Goal: Task Accomplishment & Management: Use online tool/utility

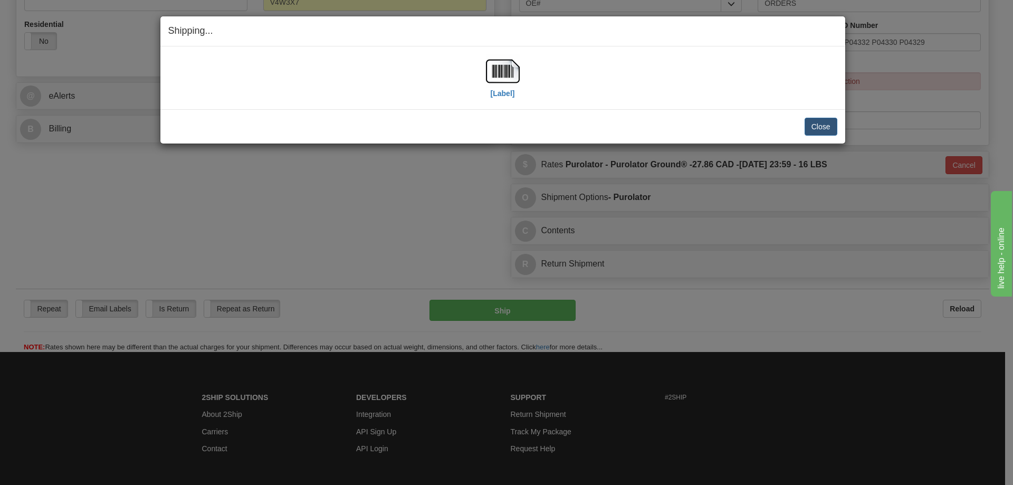
scroll to position [369, 0]
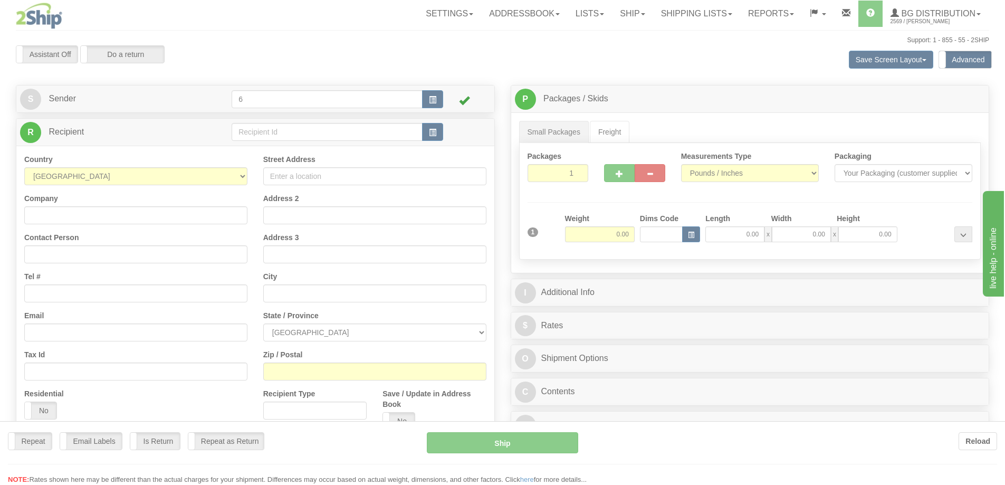
click at [275, 133] on div at bounding box center [502, 242] width 1005 height 485
click at [275, 133] on div "Toggle navigation Settings Shipping Preferences Fields Preferences New" at bounding box center [502, 305] width 1005 height 610
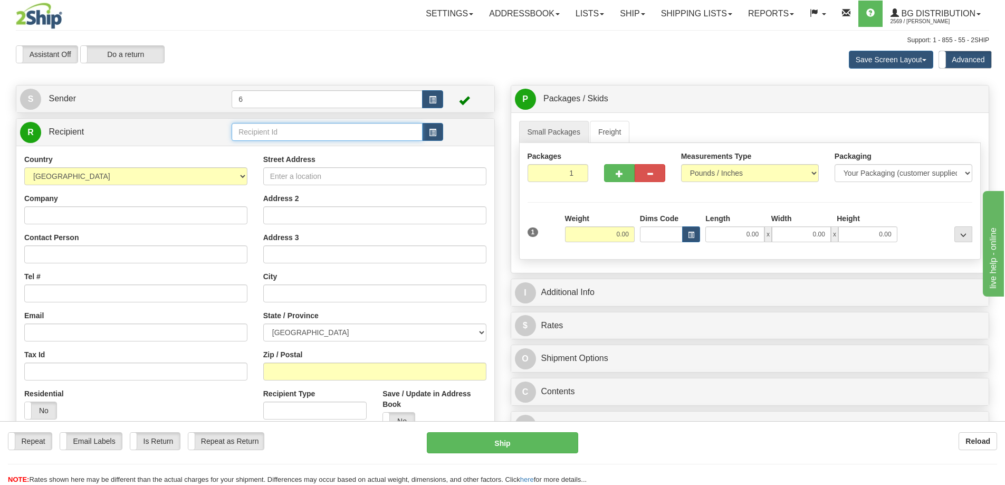
click at [275, 133] on input "text" at bounding box center [327, 132] width 191 height 18
type input "41010"
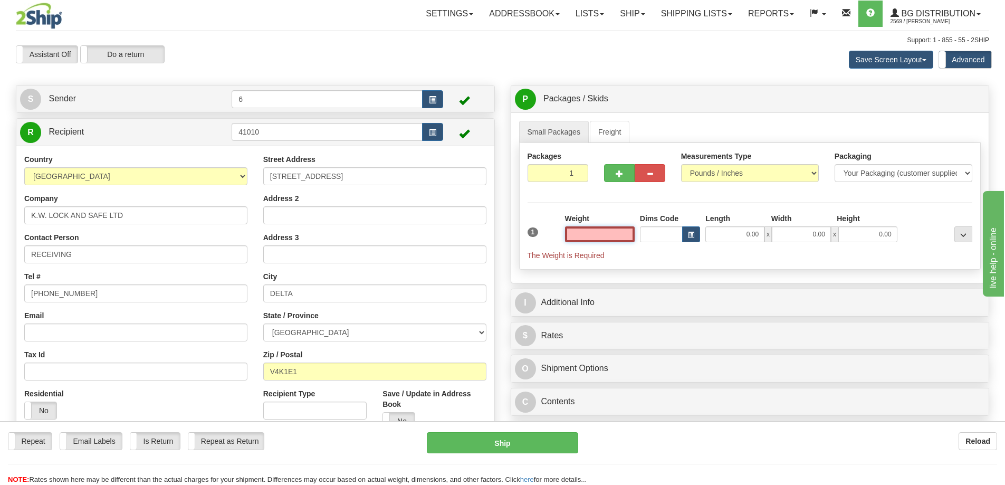
click at [589, 242] on input "text" at bounding box center [600, 234] width 70 height 16
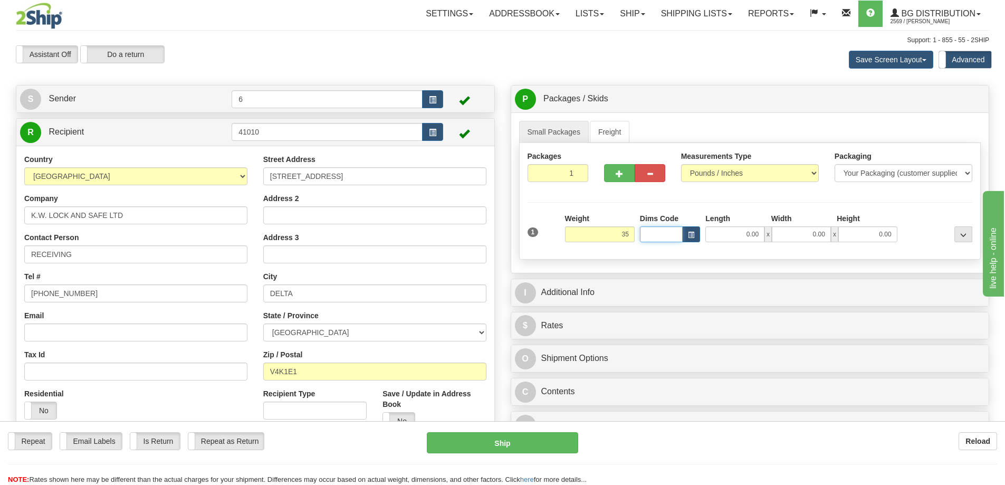
type input "35.00"
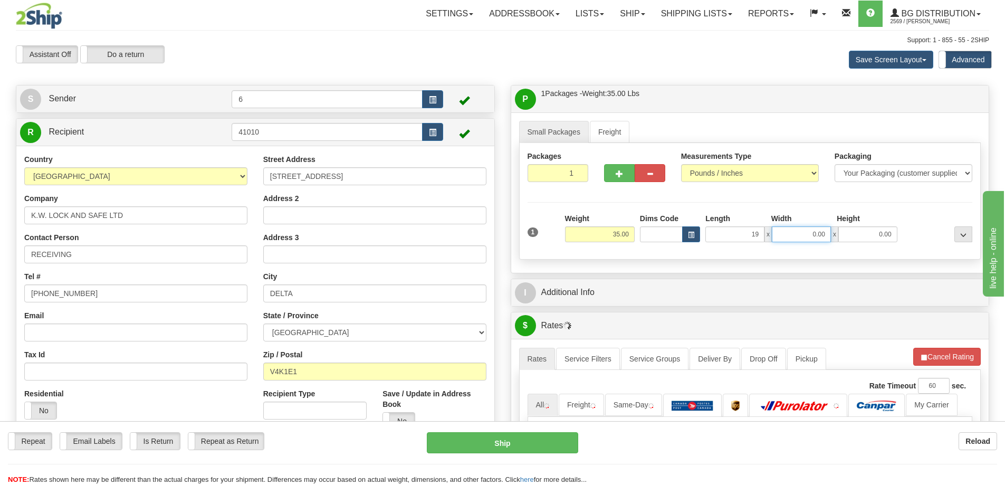
type input "19.00"
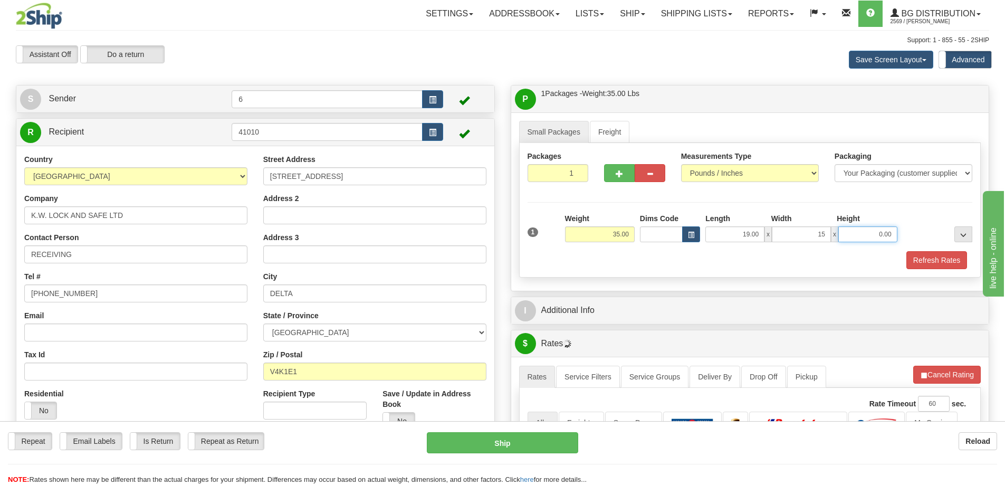
type input "15.00"
type input "13.00"
click at [933, 261] on button "Refresh Rates" at bounding box center [936, 260] width 61 height 18
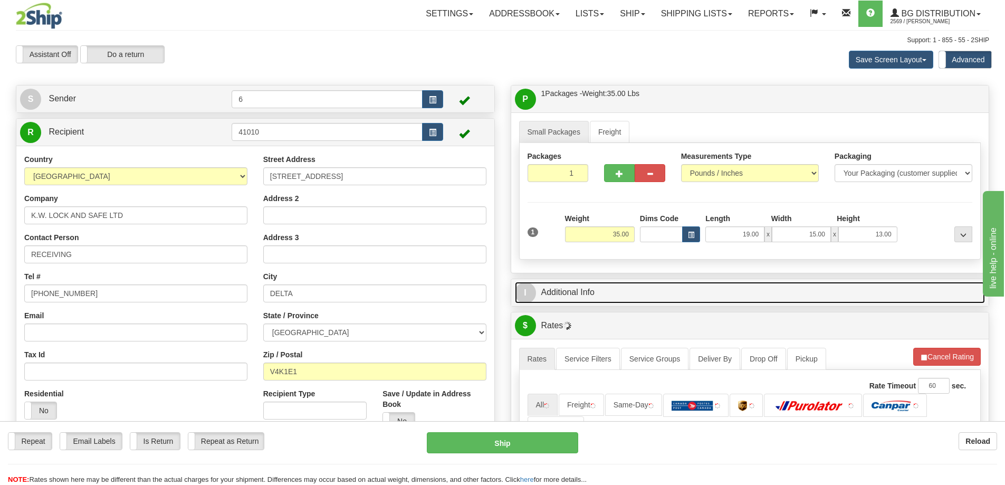
click at [917, 290] on link "I Additional Info" at bounding box center [750, 293] width 470 height 22
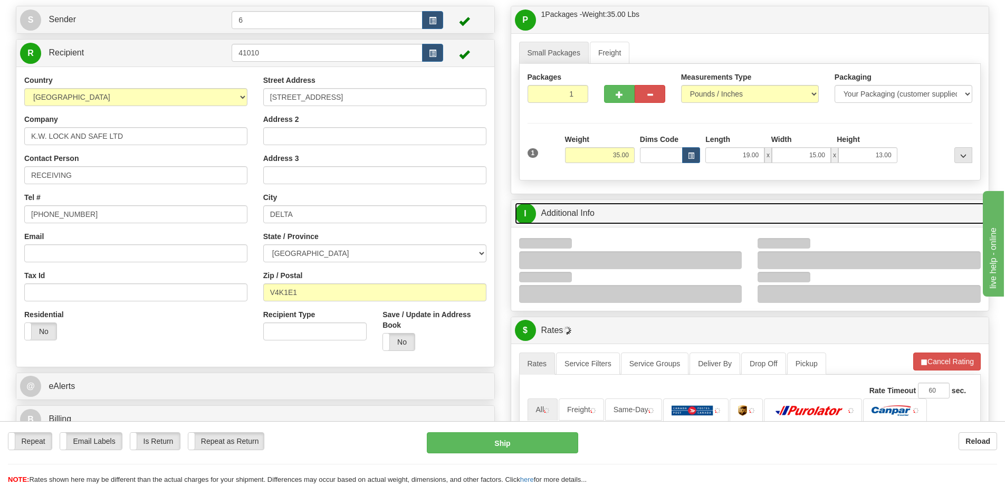
scroll to position [158, 0]
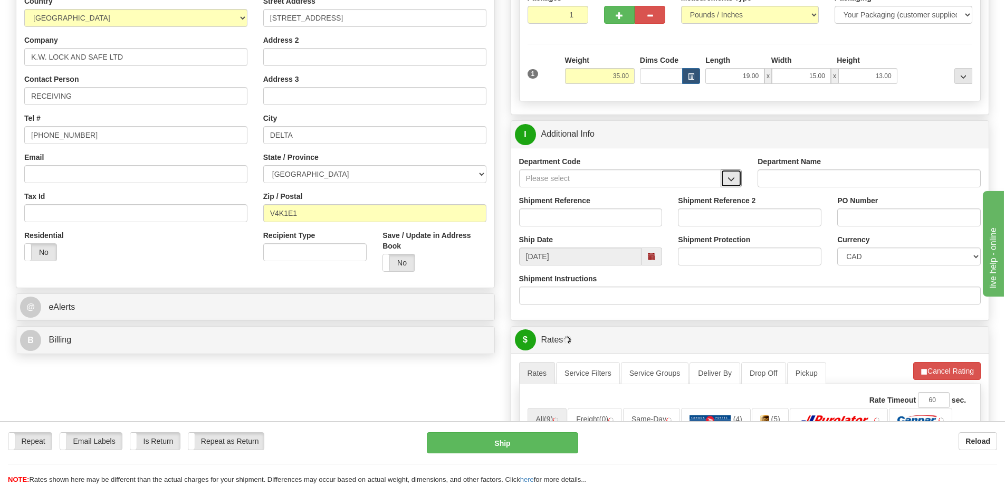
click at [735, 183] on button "button" at bounding box center [730, 178] width 21 height 18
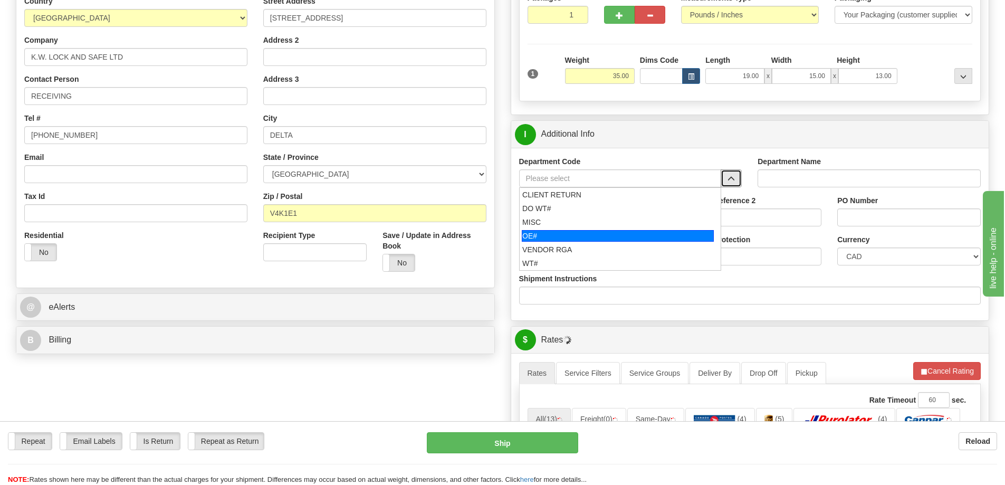
click at [585, 240] on div "OE#" at bounding box center [618, 236] width 192 height 12
type input "OE#"
type input "ORDERS"
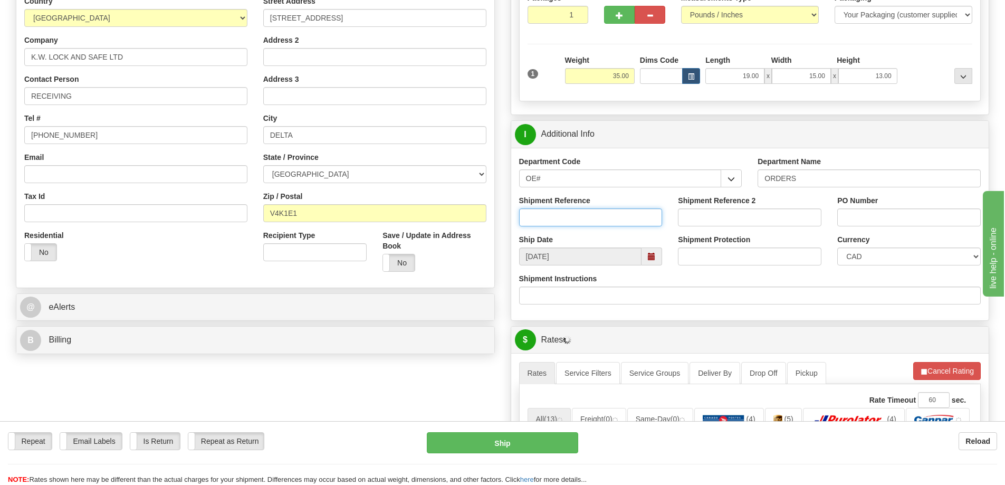
click at [578, 223] on input "Shipment Reference" at bounding box center [590, 217] width 143 height 18
type input "60034123-00"
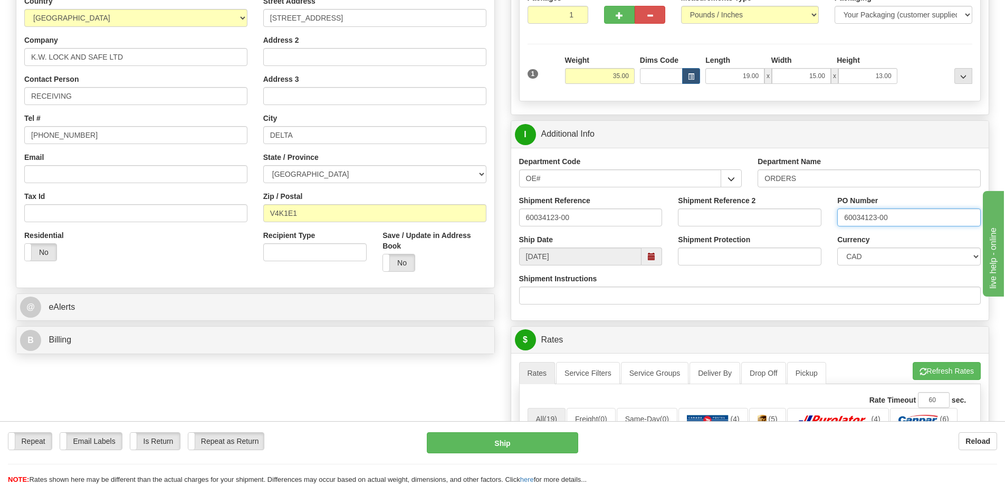
type input "60034123-00"
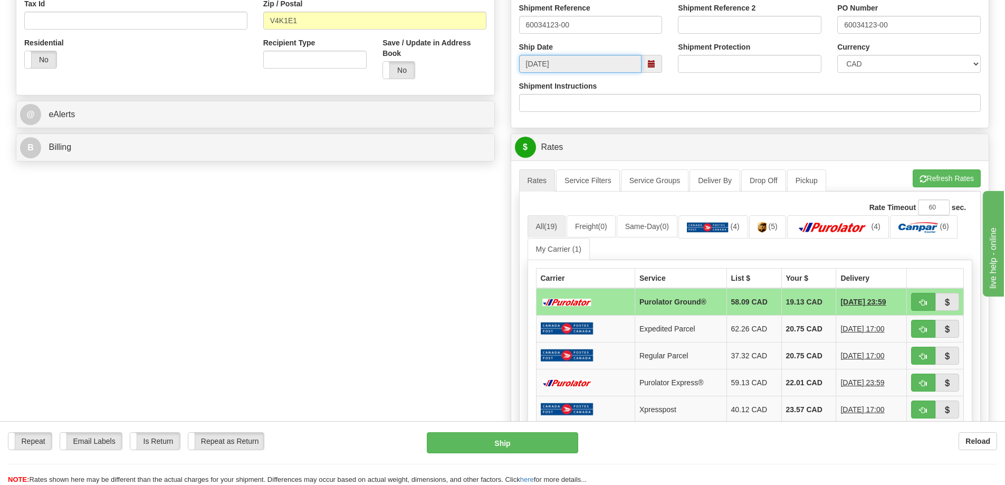
scroll to position [475, 0]
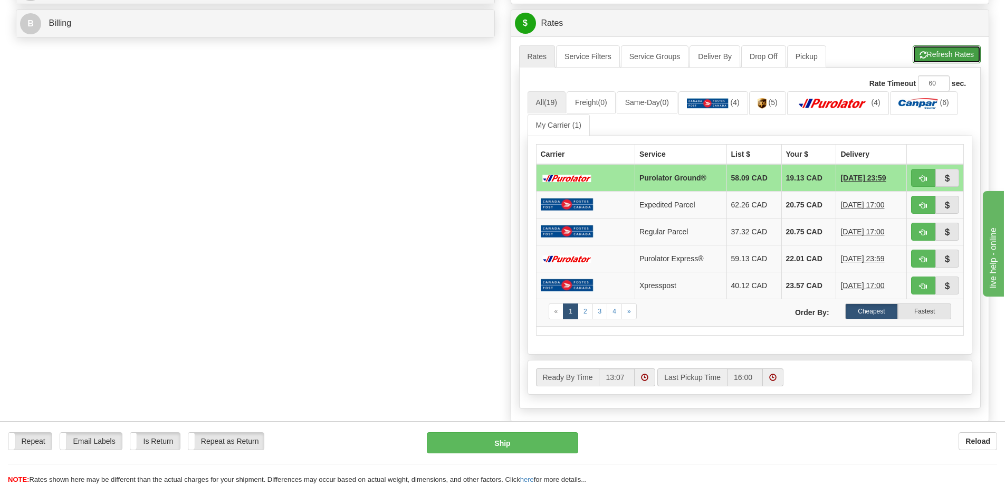
click at [947, 59] on button "Refresh Rates" at bounding box center [946, 54] width 68 height 18
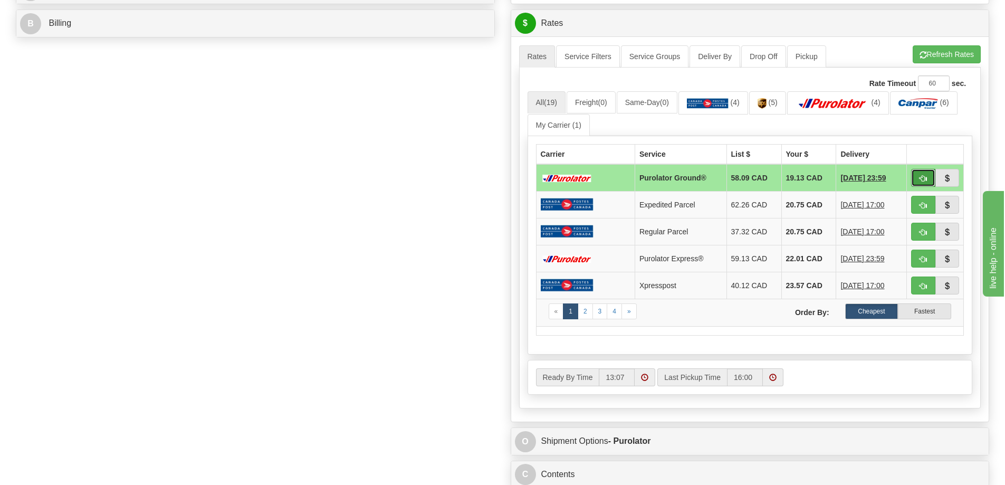
click at [928, 177] on button "button" at bounding box center [923, 178] width 24 height 18
type input "260"
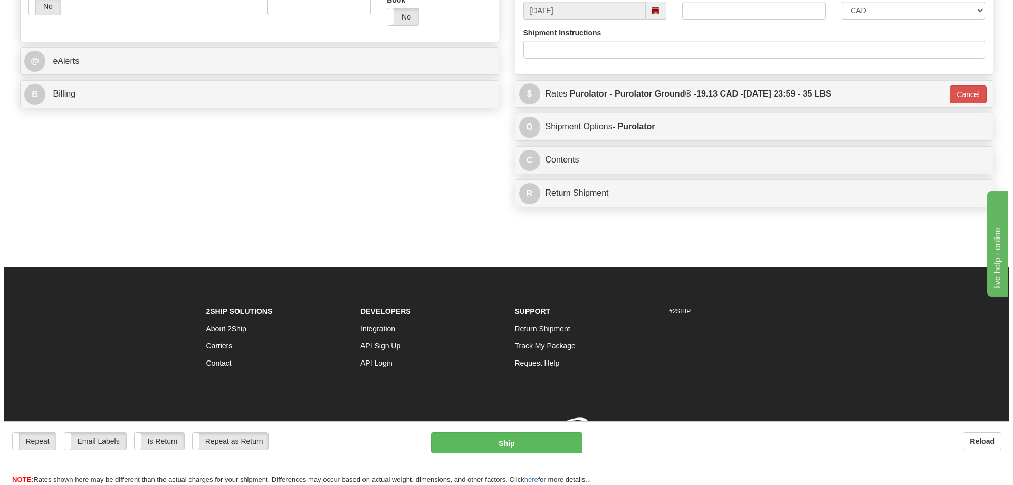
scroll to position [453, 0]
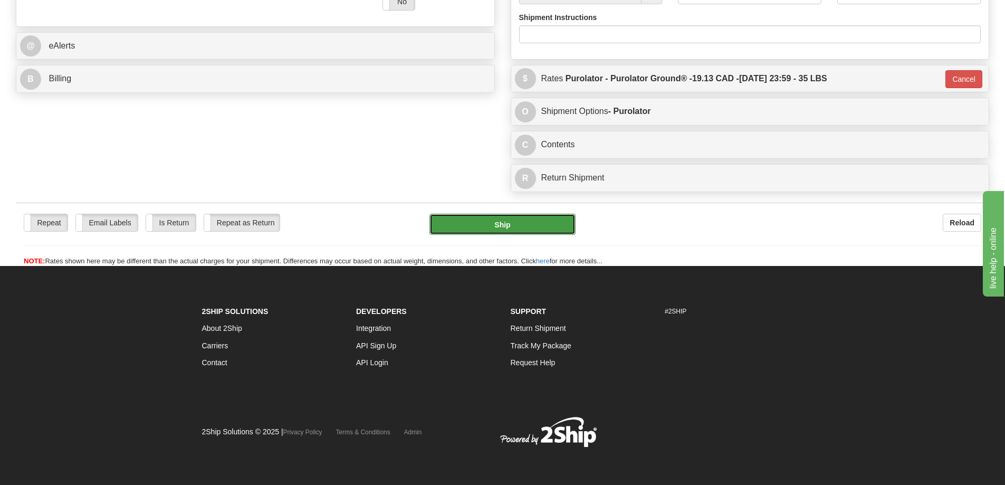
click at [482, 214] on button "Ship" at bounding box center [502, 224] width 146 height 21
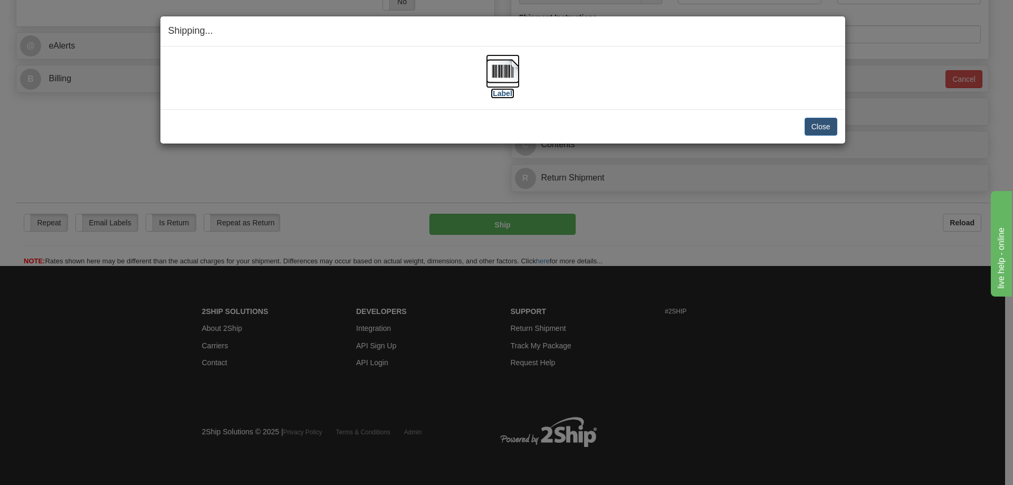
click at [496, 91] on label "[Label]" at bounding box center [503, 93] width 24 height 11
click at [816, 127] on button "Close" at bounding box center [820, 127] width 33 height 18
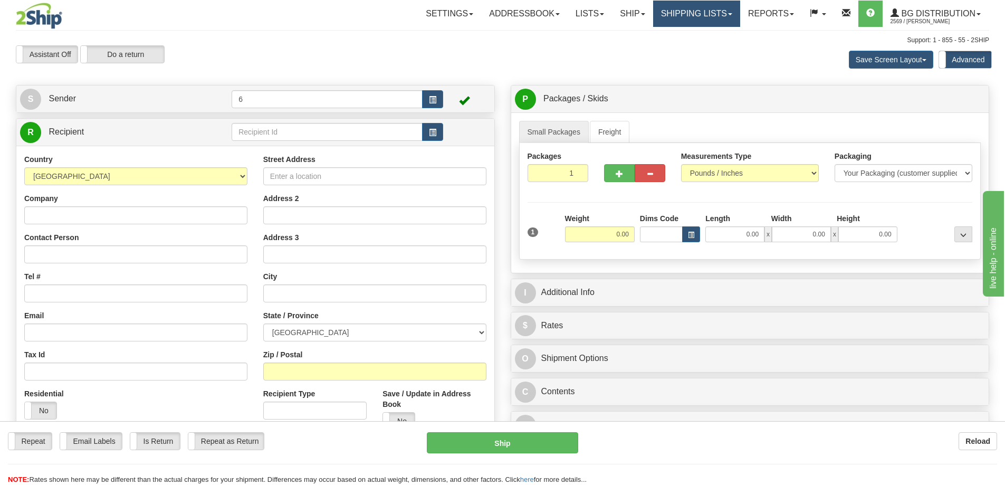
click at [677, 16] on link "Shipping lists" at bounding box center [696, 14] width 87 height 26
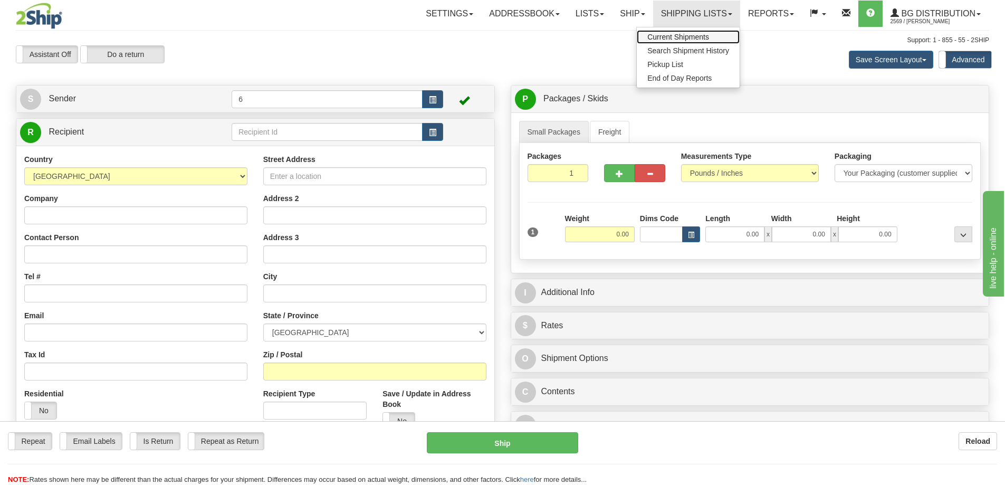
click at [669, 42] on link "Current Shipments" at bounding box center [688, 37] width 103 height 14
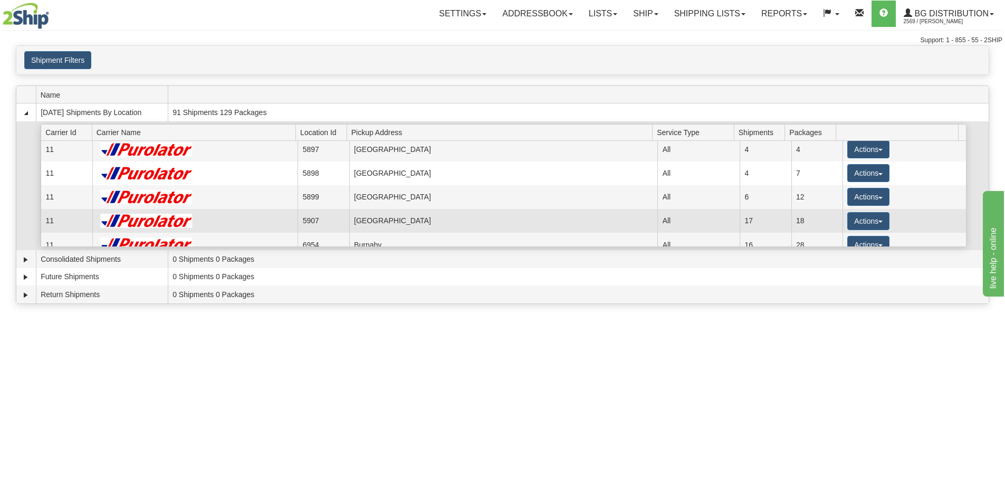
scroll to position [53, 0]
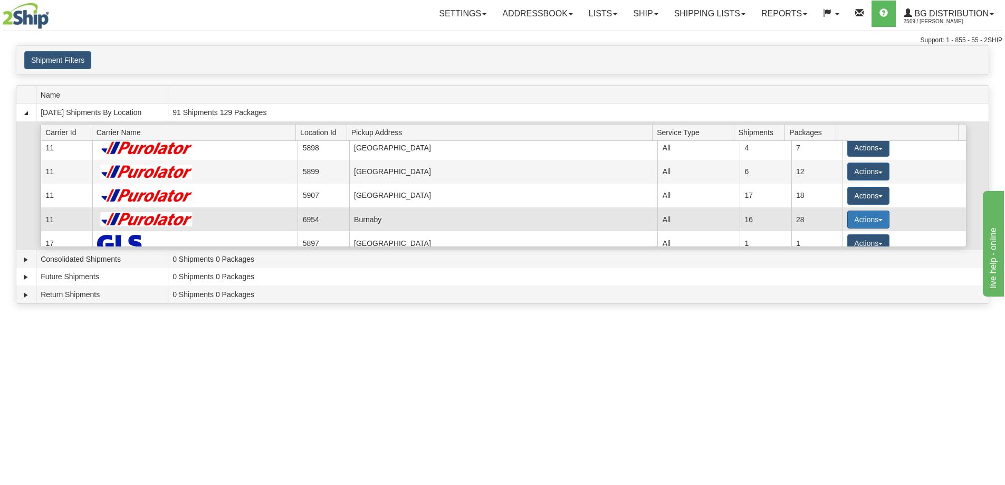
click at [853, 221] on button "Actions" at bounding box center [868, 219] width 42 height 18
click at [837, 236] on span "Details" at bounding box center [829, 238] width 28 height 7
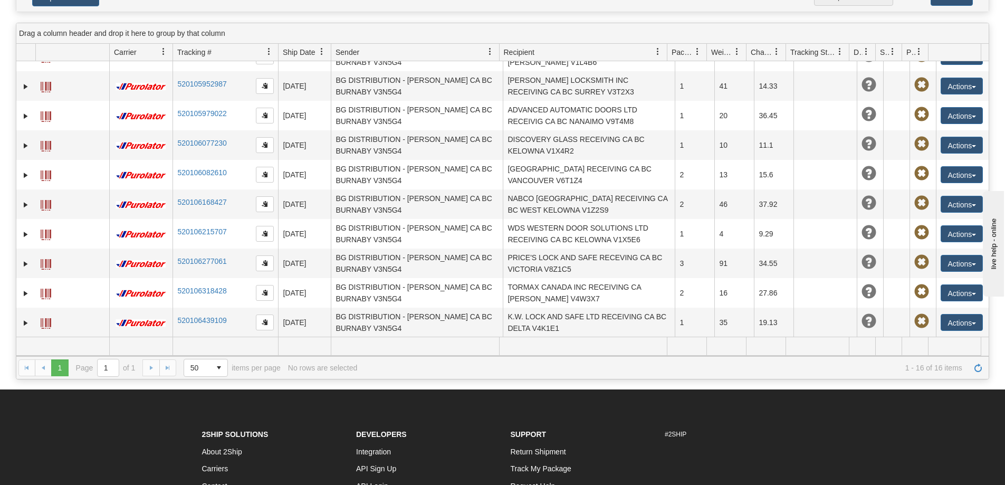
scroll to position [211, 0]
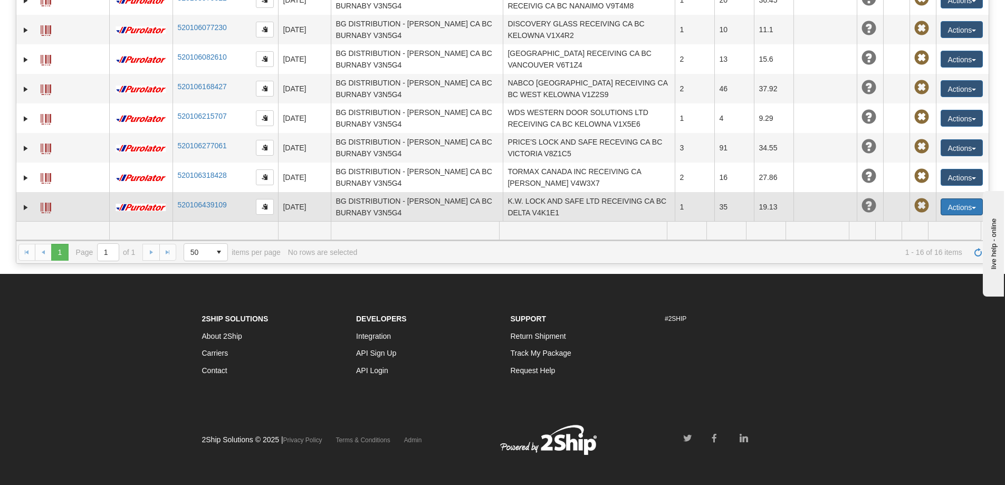
click at [946, 209] on button "Actions" at bounding box center [961, 206] width 42 height 17
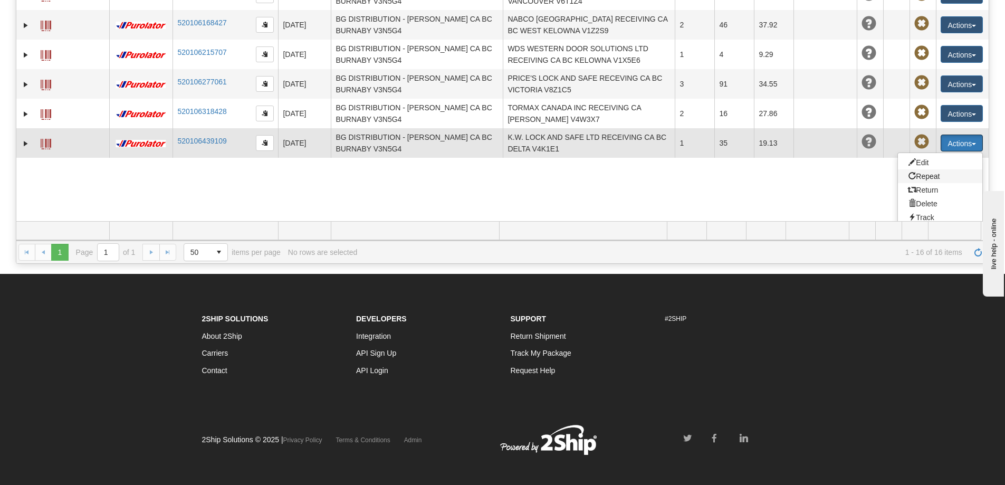
scroll to position [307, 0]
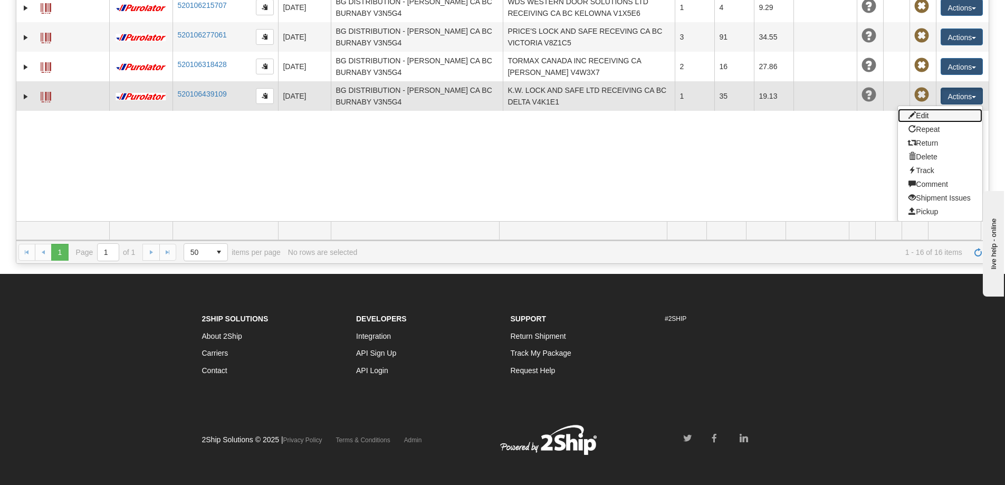
click at [926, 118] on link "Edit" at bounding box center [940, 116] width 84 height 14
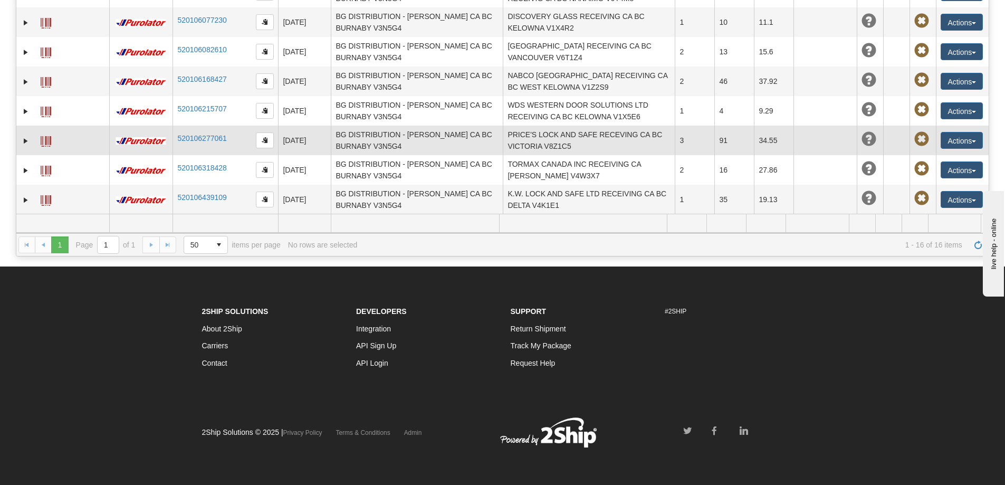
scroll to position [197, 0]
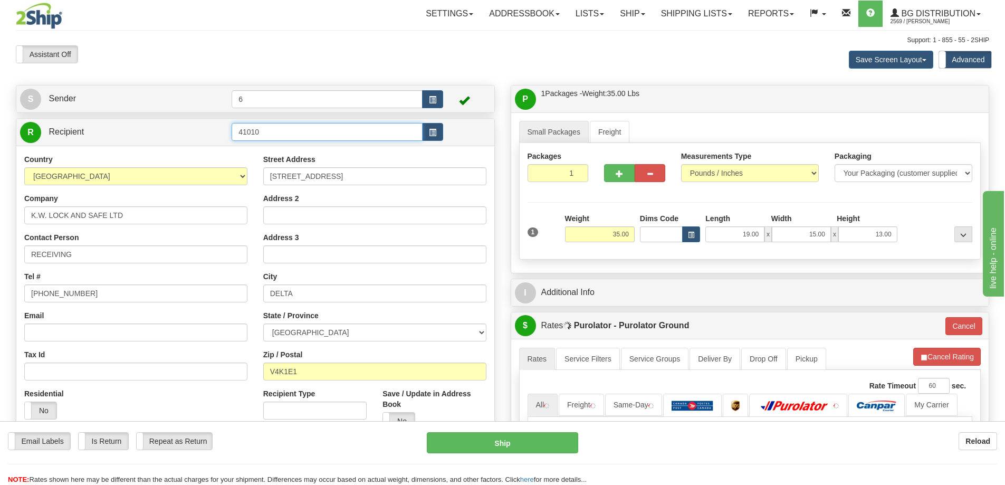
click at [275, 132] on input "41010" at bounding box center [327, 132] width 191 height 18
drag, startPoint x: 285, startPoint y: 131, endPoint x: 160, endPoint y: 141, distance: 125.4
click at [172, 138] on tr "R Recipient 41010" at bounding box center [255, 132] width 470 height 22
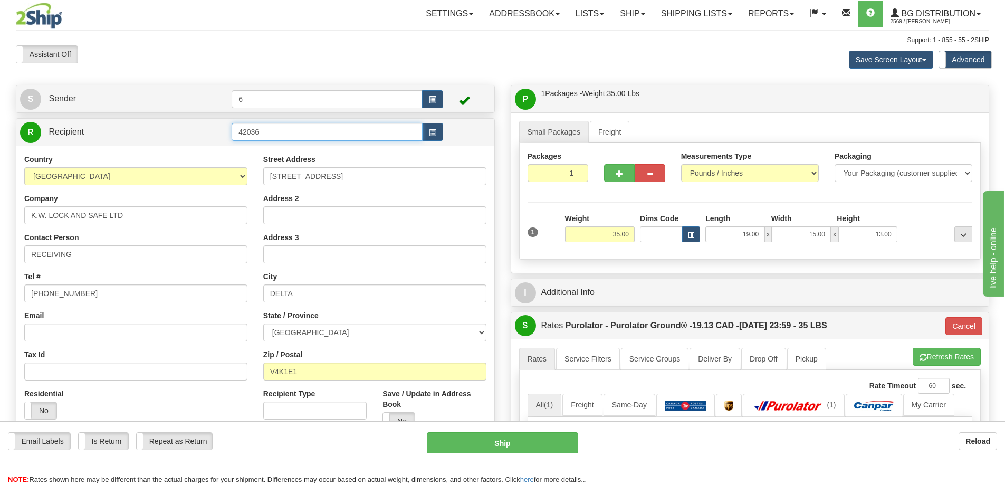
type input "42036"
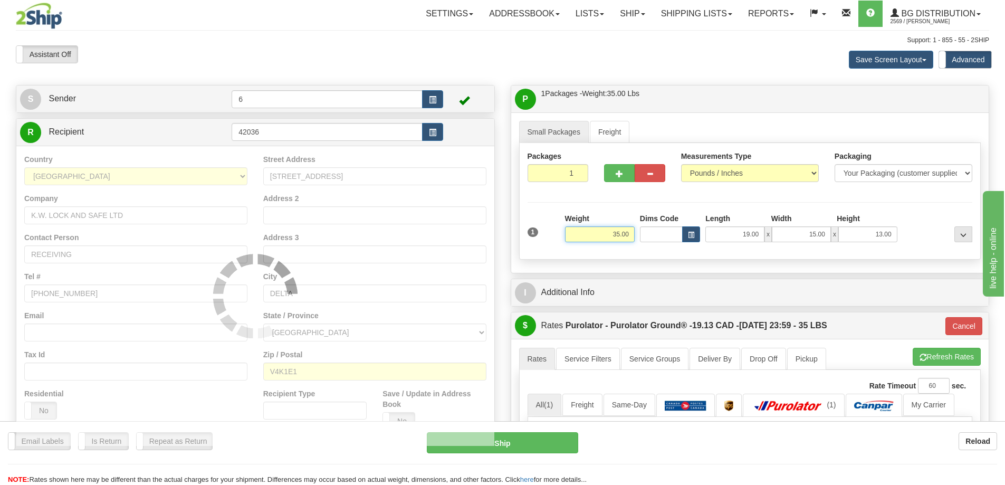
type input "260"
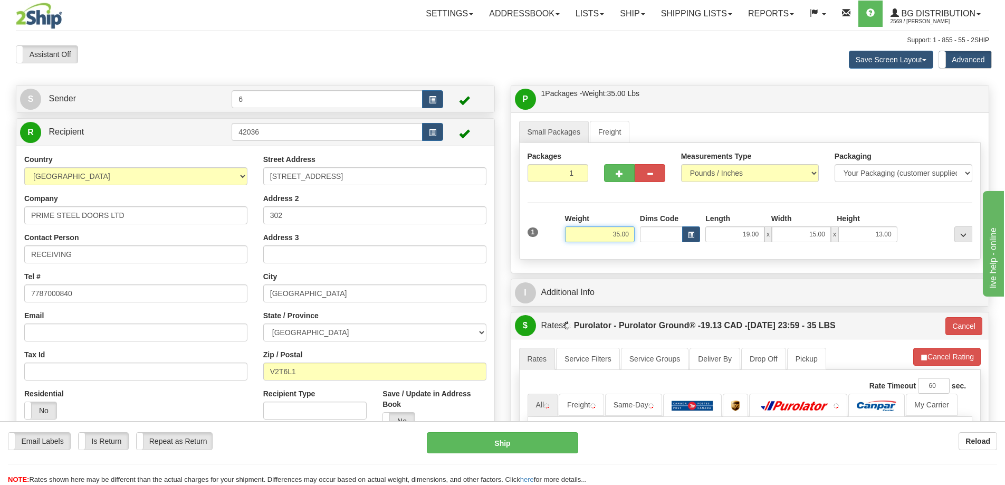
drag, startPoint x: 597, startPoint y: 233, endPoint x: 703, endPoint y: 223, distance: 107.1
click at [712, 225] on div "1 Weight 35.00 Dims Code x x" at bounding box center [750, 231] width 450 height 37
type input "45.00"
type input "260"
type input "17.00"
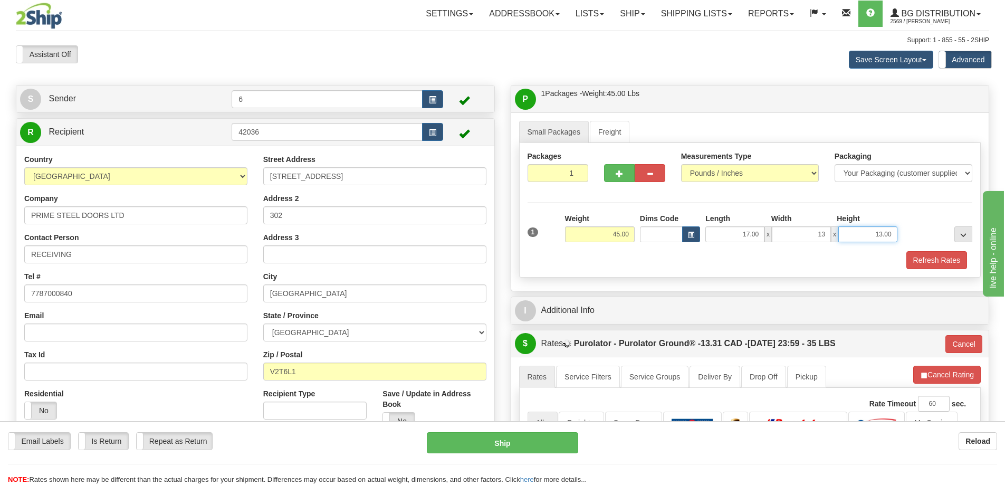
type input "13.00"
type input "11.00"
click at [918, 259] on button "Refresh Rates" at bounding box center [936, 260] width 61 height 18
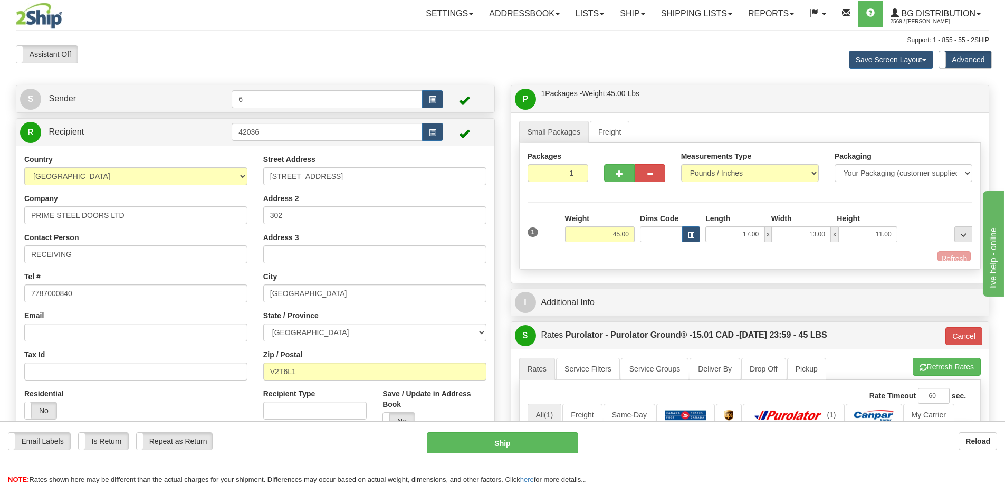
type input "260"
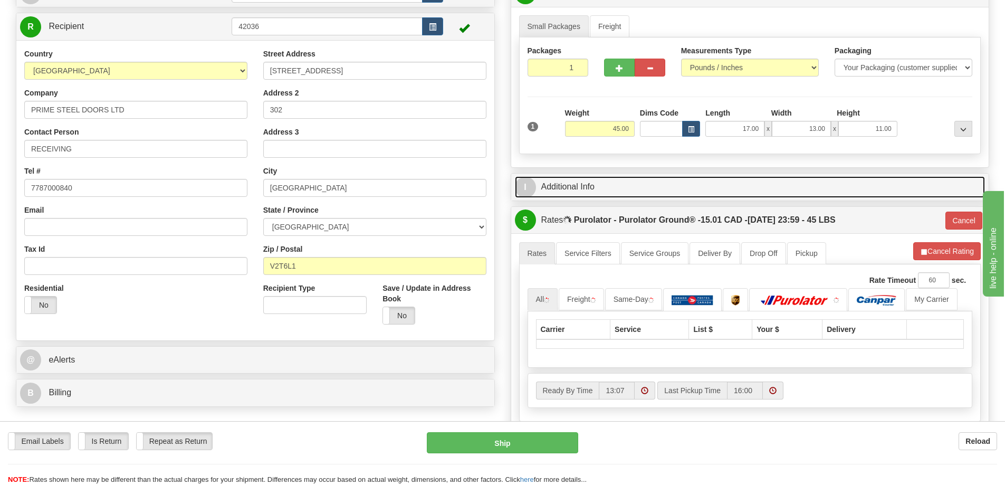
click at [633, 193] on link "I Additional Info" at bounding box center [750, 187] width 470 height 22
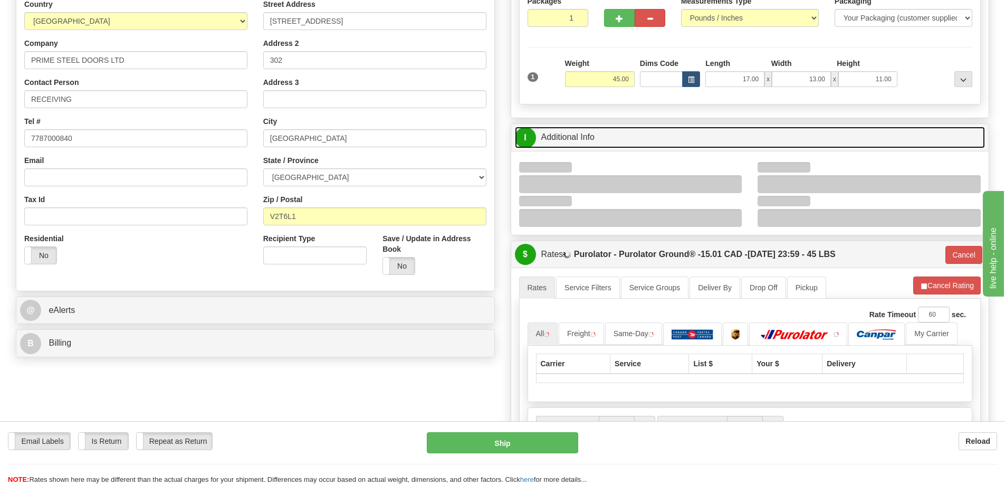
scroll to position [211, 0]
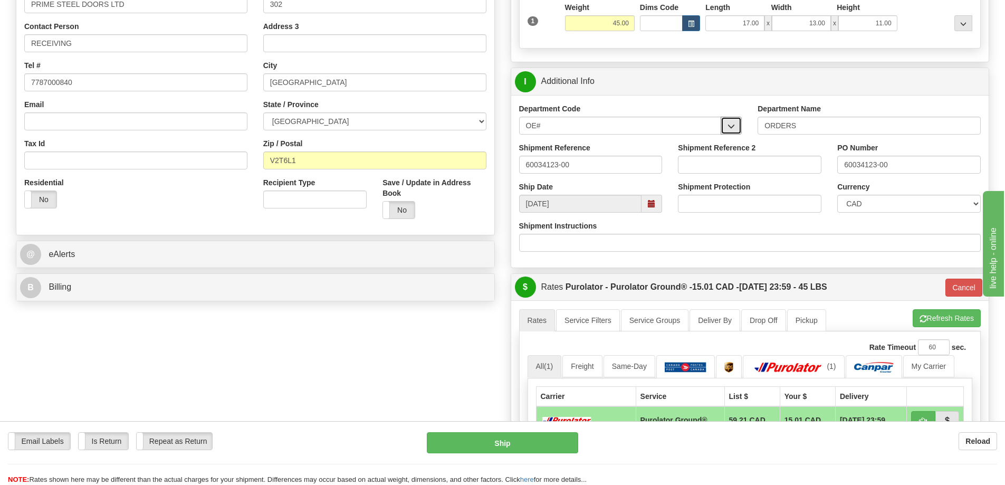
drag, startPoint x: 738, startPoint y: 124, endPoint x: 664, endPoint y: 154, distance: 80.7
click at [735, 126] on button "button" at bounding box center [730, 126] width 21 height 18
click at [586, 141] on div "OE#" at bounding box center [618, 142] width 192 height 12
drag, startPoint x: 593, startPoint y: 164, endPoint x: 422, endPoint y: 176, distance: 171.3
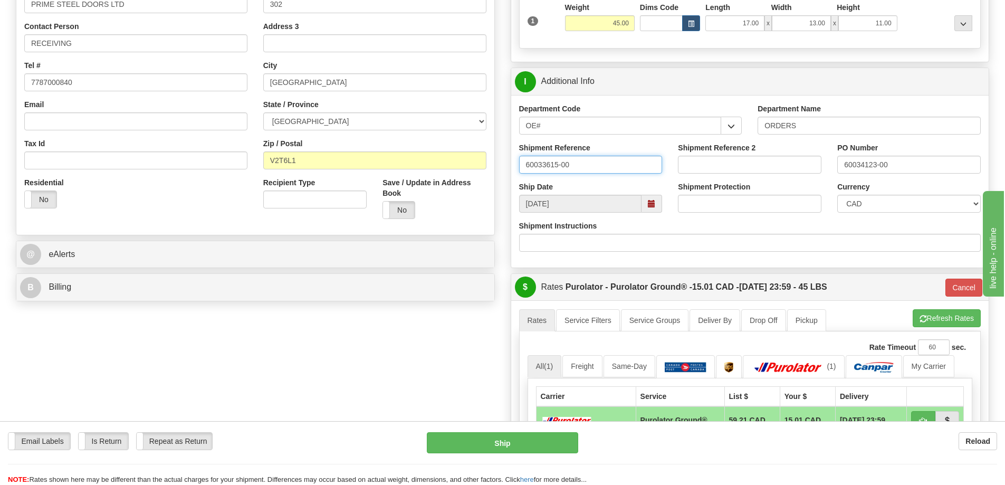
type input "60033615-00"
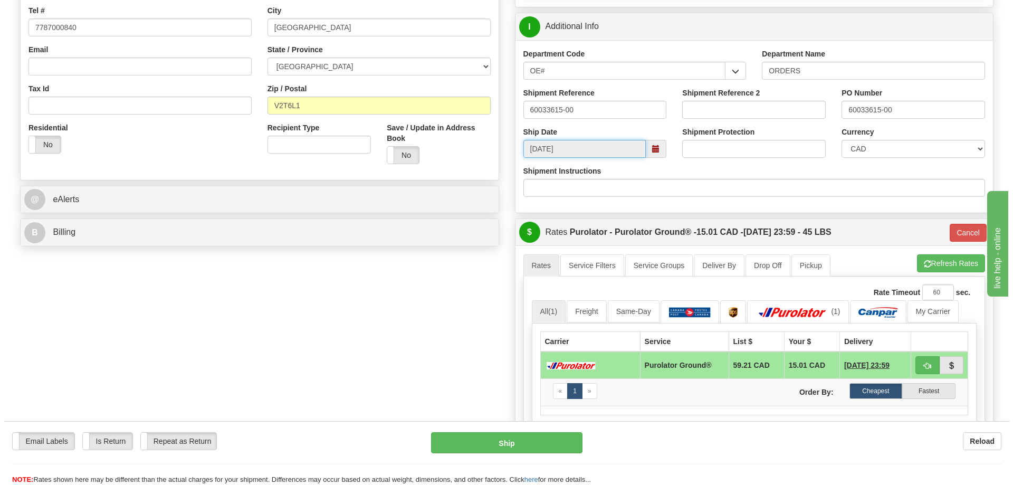
scroll to position [369, 0]
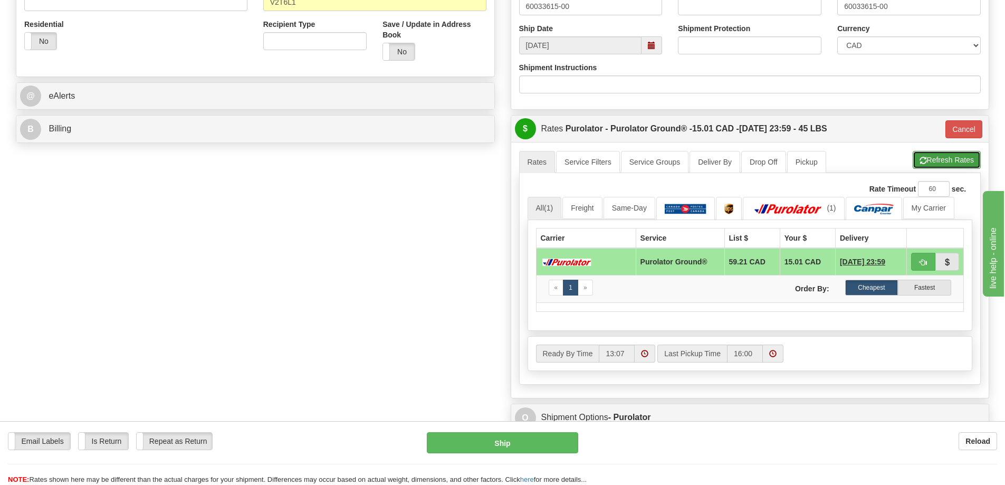
click at [938, 162] on button "Refresh Rates" at bounding box center [946, 160] width 68 height 18
type input "260"
click at [926, 257] on button "button" at bounding box center [923, 262] width 24 height 18
click at [486, 447] on button "Ship" at bounding box center [502, 442] width 151 height 21
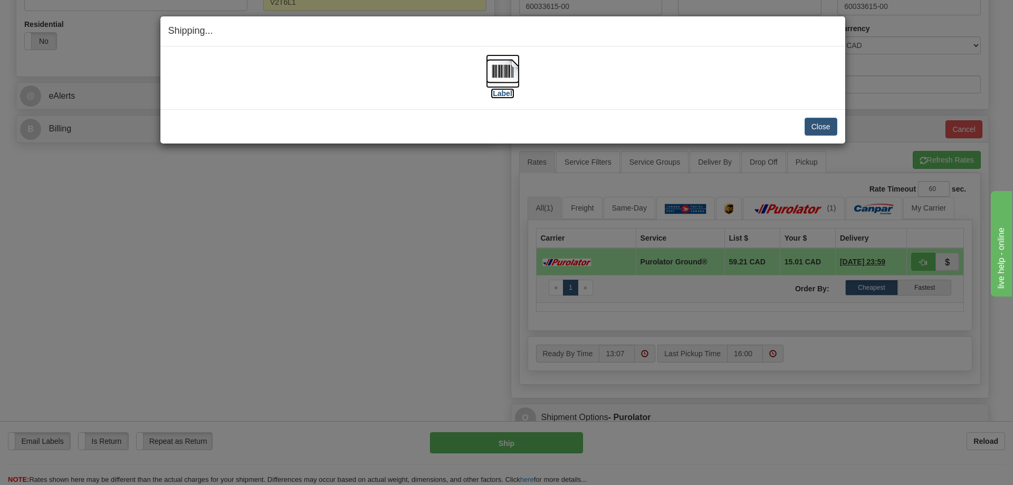
click at [511, 94] on label "[Label]" at bounding box center [503, 93] width 24 height 11
drag, startPoint x: 821, startPoint y: 124, endPoint x: 345, endPoint y: 3, distance: 490.8
click at [819, 124] on button "Close" at bounding box center [820, 127] width 33 height 18
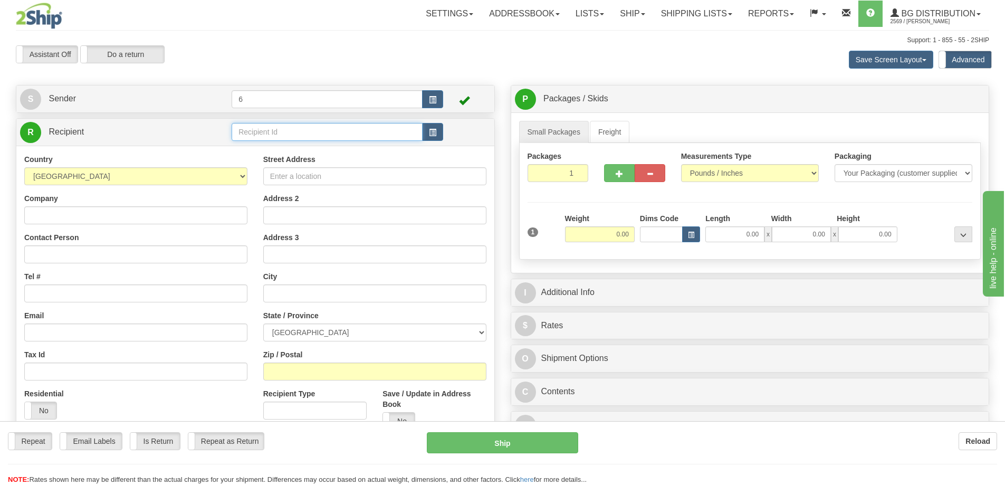
drag, startPoint x: 0, startPoint y: 0, endPoint x: 256, endPoint y: 140, distance: 291.5
click at [256, 140] on input "text" at bounding box center [327, 132] width 191 height 18
click at [256, 139] on input "text" at bounding box center [327, 132] width 191 height 18
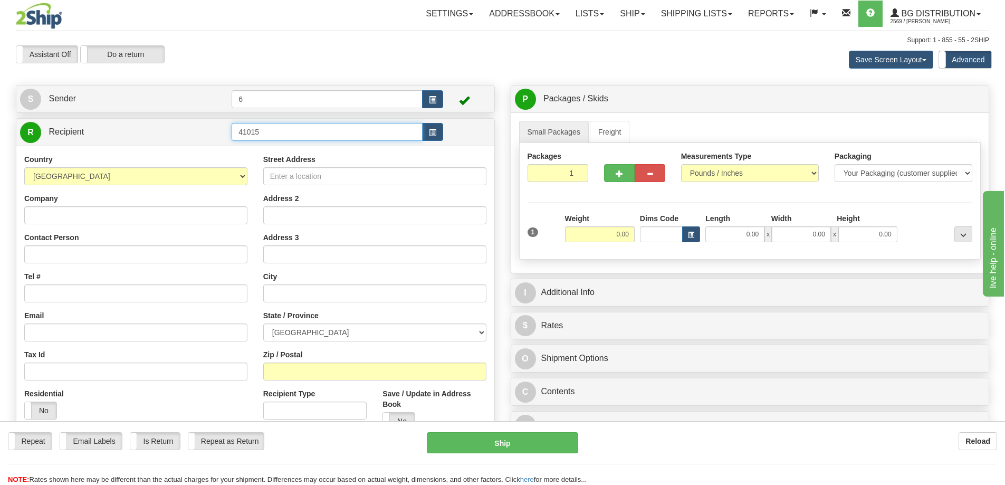
type input "41015"
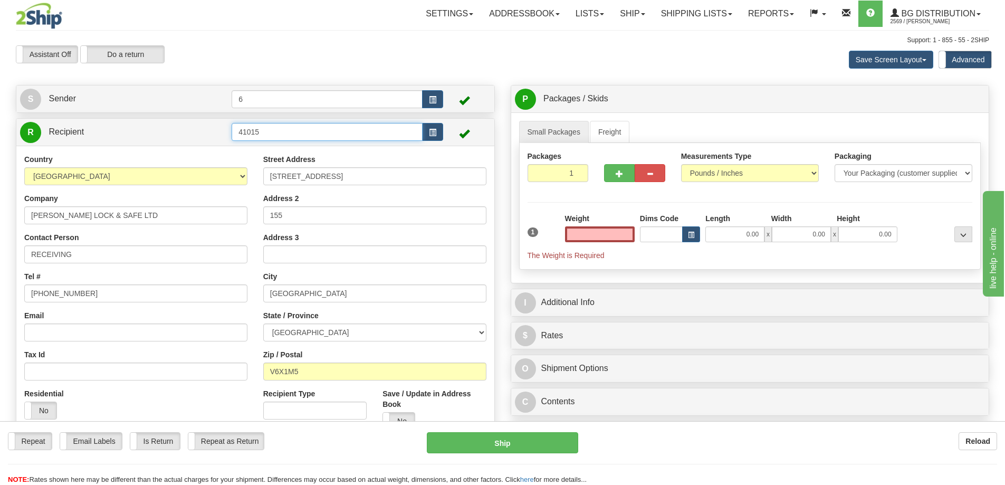
type input "0.00"
drag, startPoint x: 283, startPoint y: 137, endPoint x: 34, endPoint y: 157, distance: 249.8
click at [41, 156] on div "R Recipient 41015" at bounding box center [255, 282] width 479 height 328
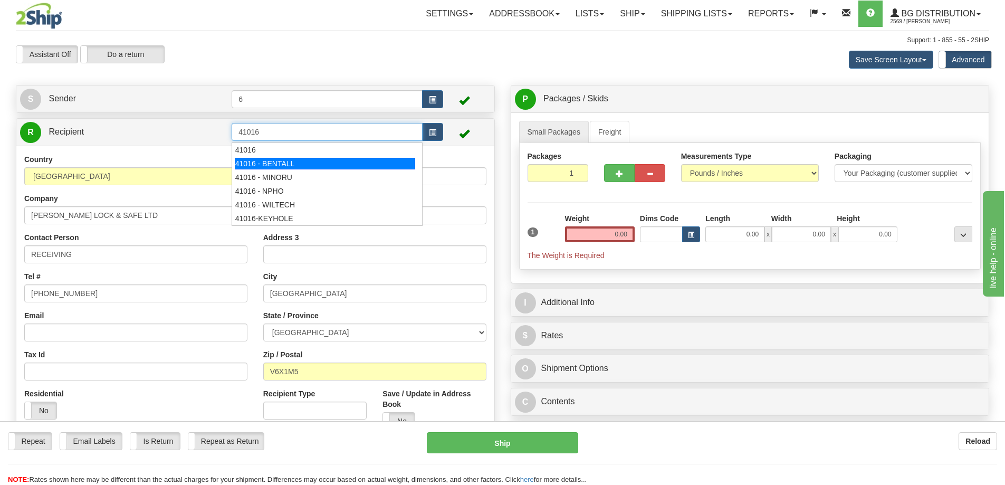
click at [282, 160] on div "41016 - BENTALL" at bounding box center [325, 164] width 181 height 12
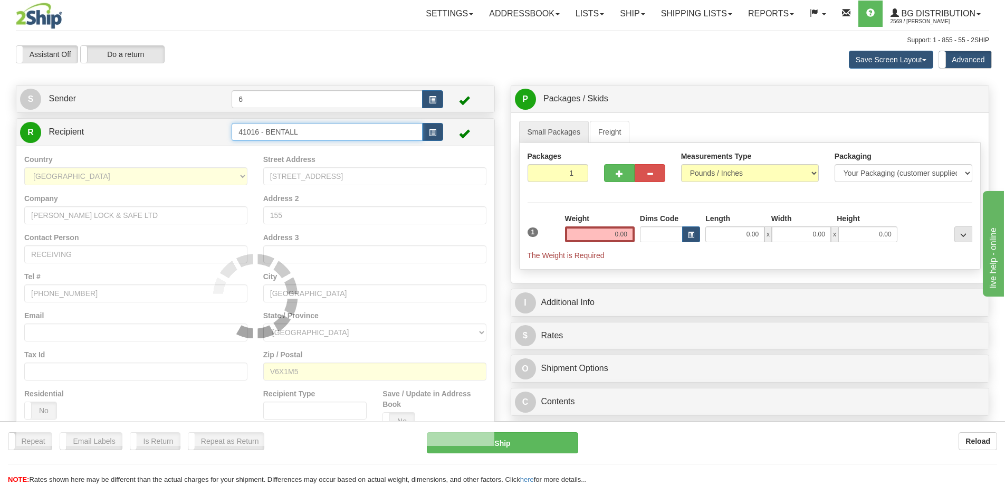
type input "41016 - BENTALL"
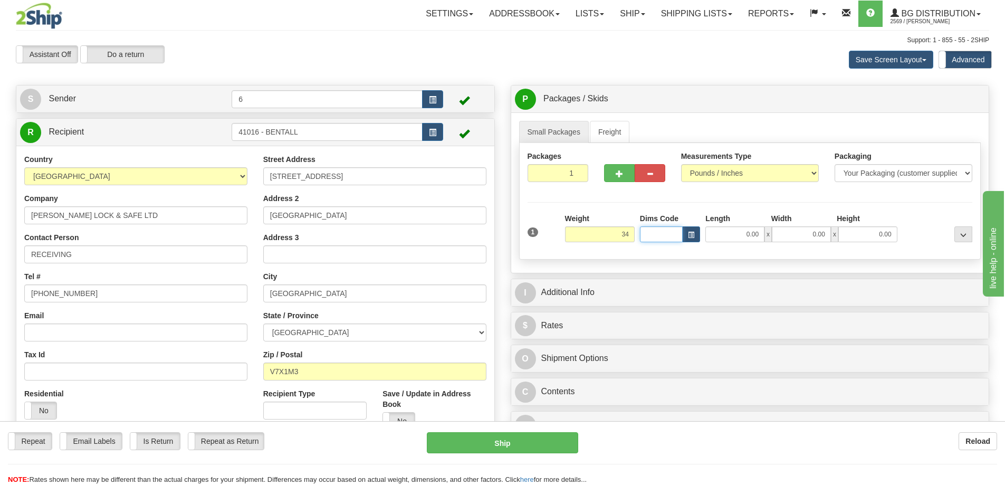
type input "34.00"
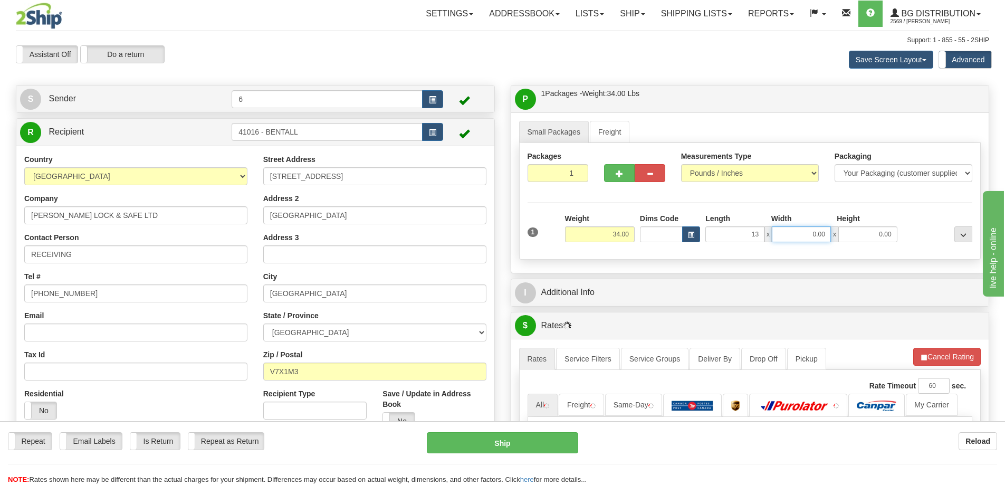
type input "13.00"
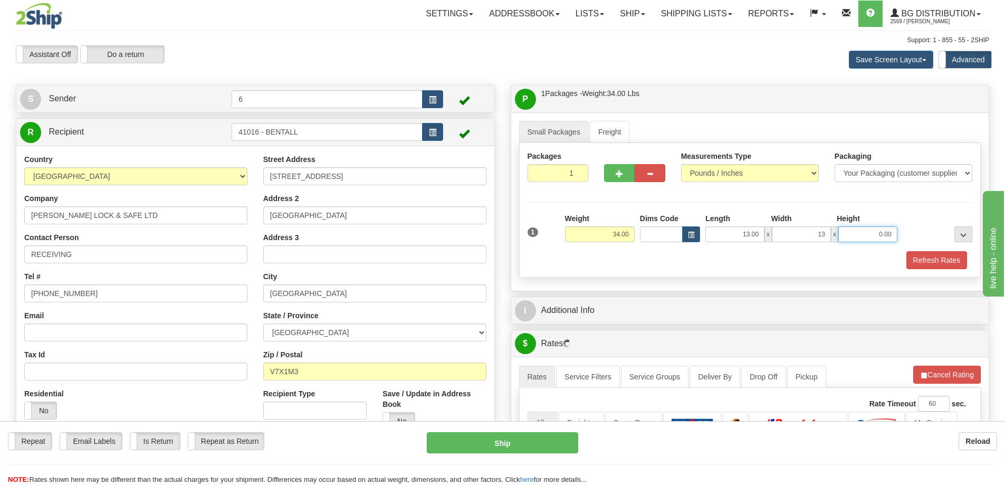
type input "13.00"
click at [930, 254] on button "Refresh Rates" at bounding box center [936, 260] width 61 height 18
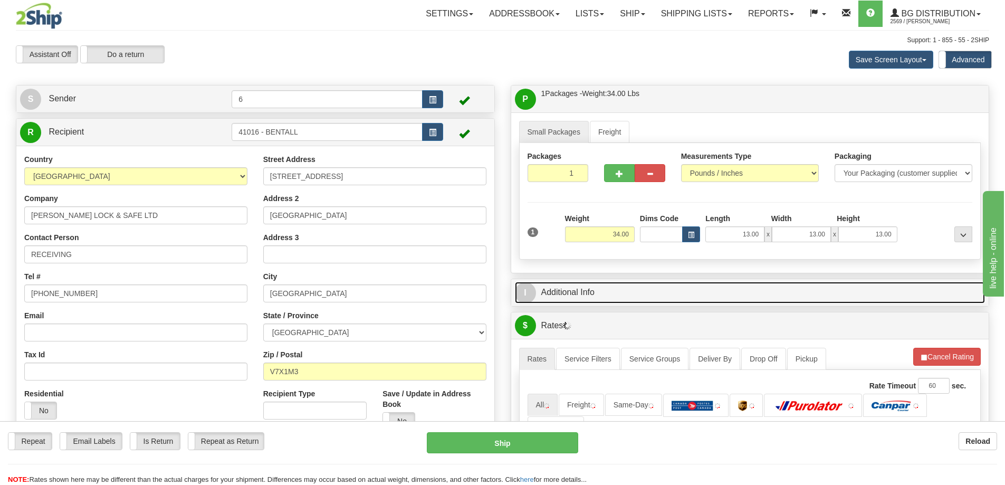
click at [888, 301] on link "I Additional Info" at bounding box center [750, 293] width 470 height 22
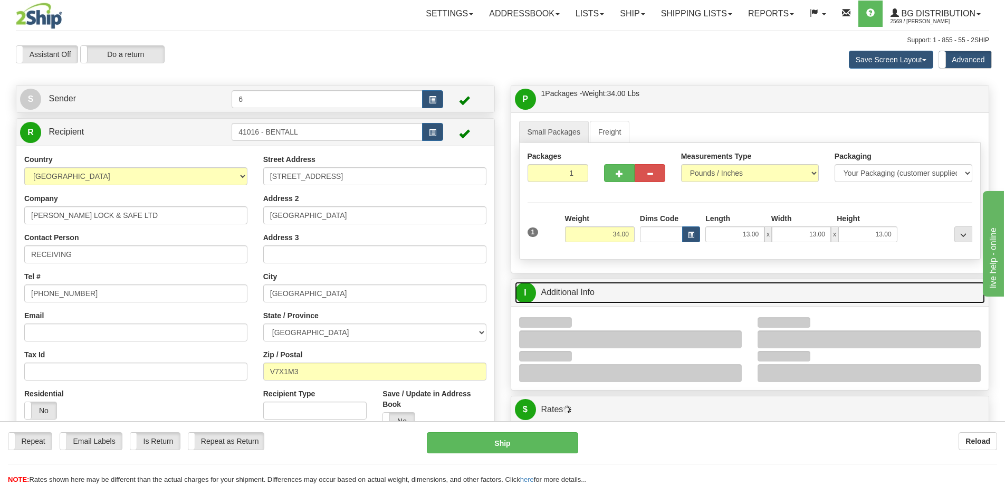
scroll to position [105, 0]
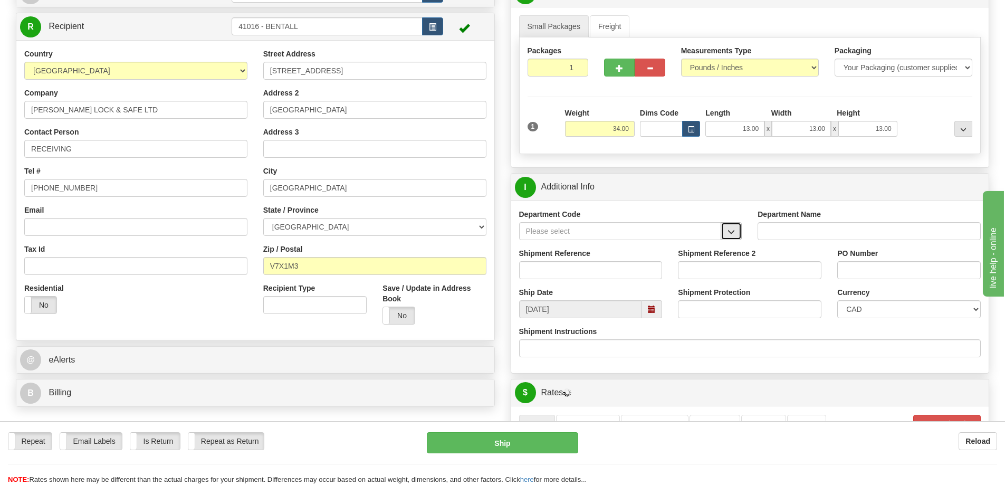
click at [736, 232] on button "button" at bounding box center [730, 231] width 21 height 18
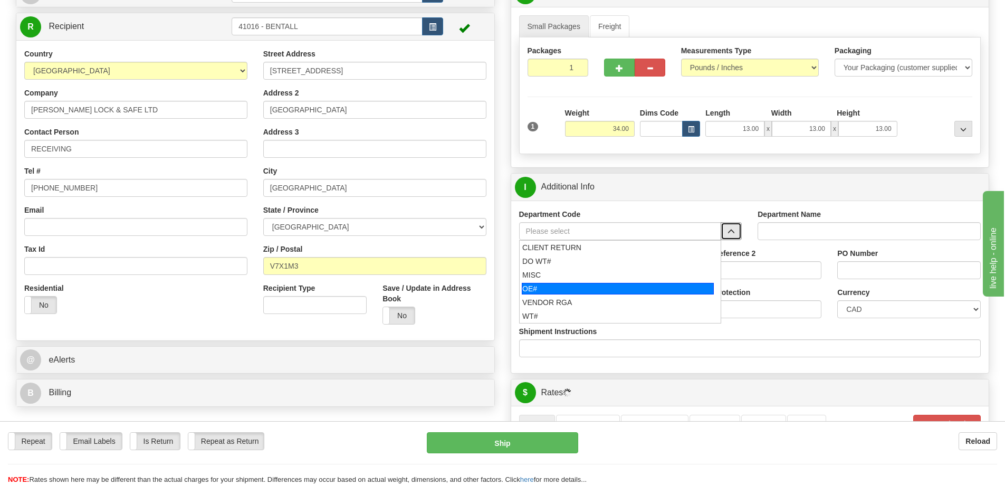
click at [555, 291] on div "OE#" at bounding box center [618, 289] width 192 height 12
type input "OE#"
type input "ORDERS"
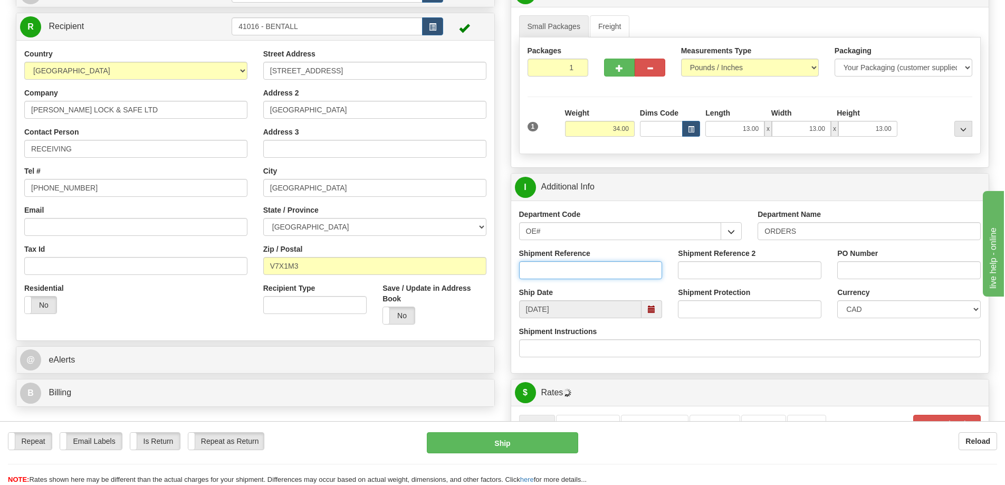
click at [553, 272] on input "Shipment Reference" at bounding box center [590, 270] width 143 height 18
type input "3"
type input "4135 4109 1444 4099 4147"
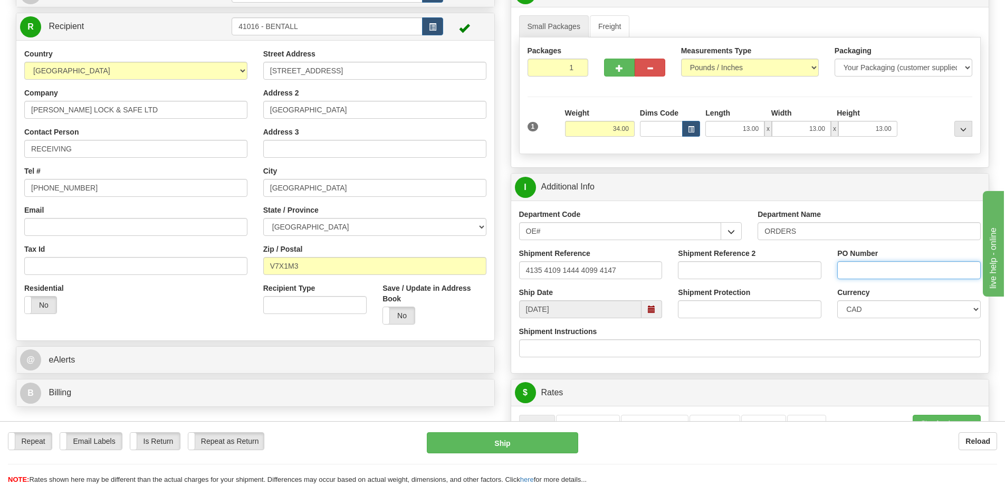
paste input "4135 4109 1444 4099 4147"
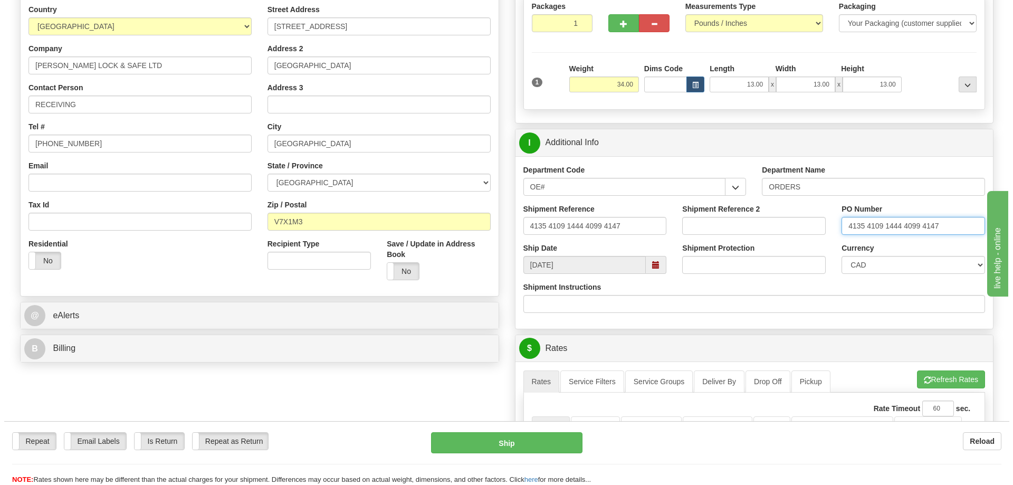
scroll to position [316, 0]
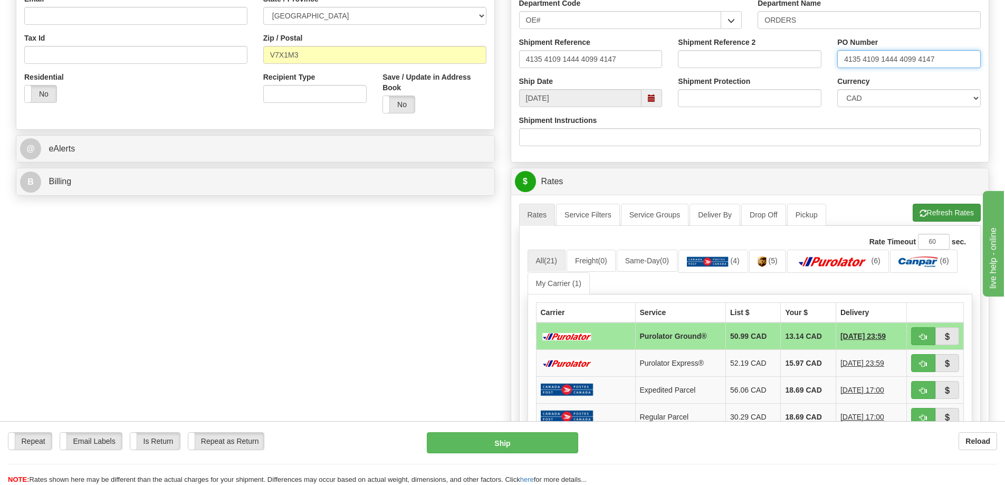
type input "4135 4109 1444 4099 4147"
click at [940, 213] on button "Refresh Rates" at bounding box center [946, 213] width 68 height 18
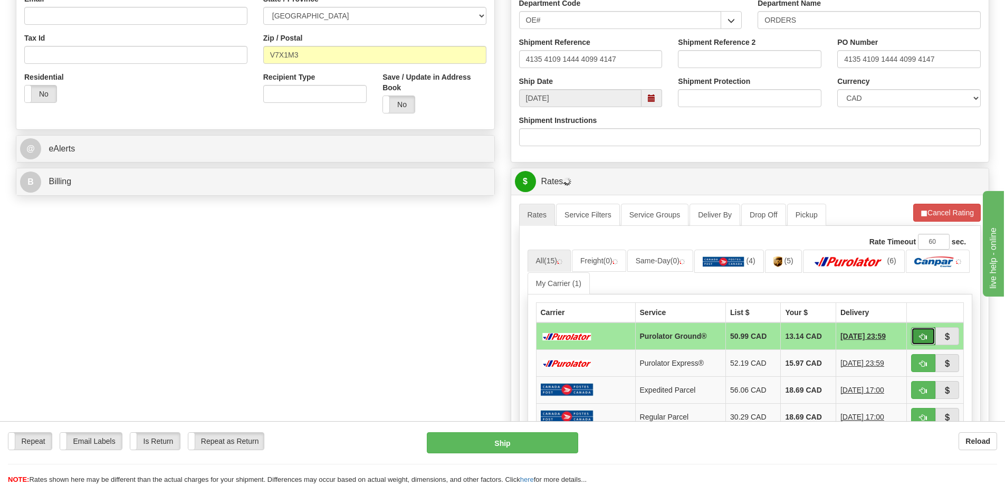
click at [913, 342] on button "button" at bounding box center [923, 336] width 24 height 18
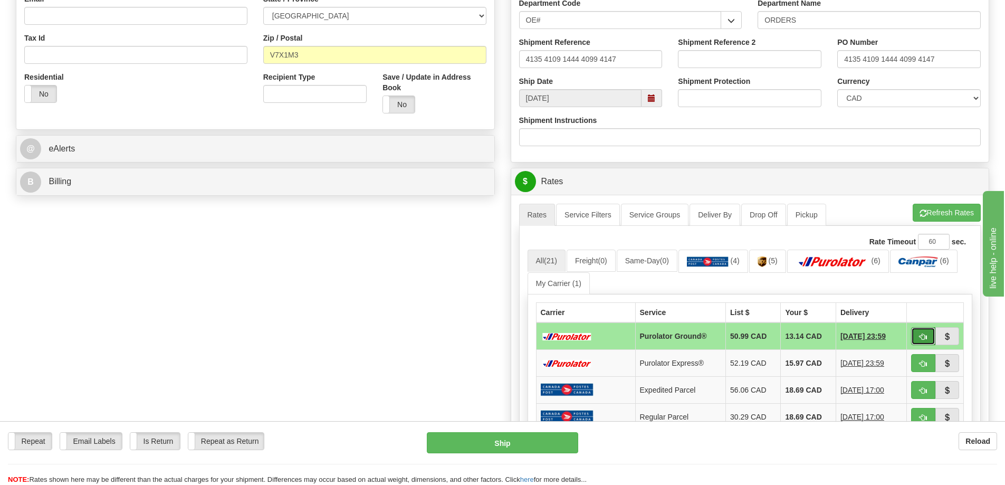
click at [914, 337] on button "button" at bounding box center [923, 336] width 24 height 18
type input "260"
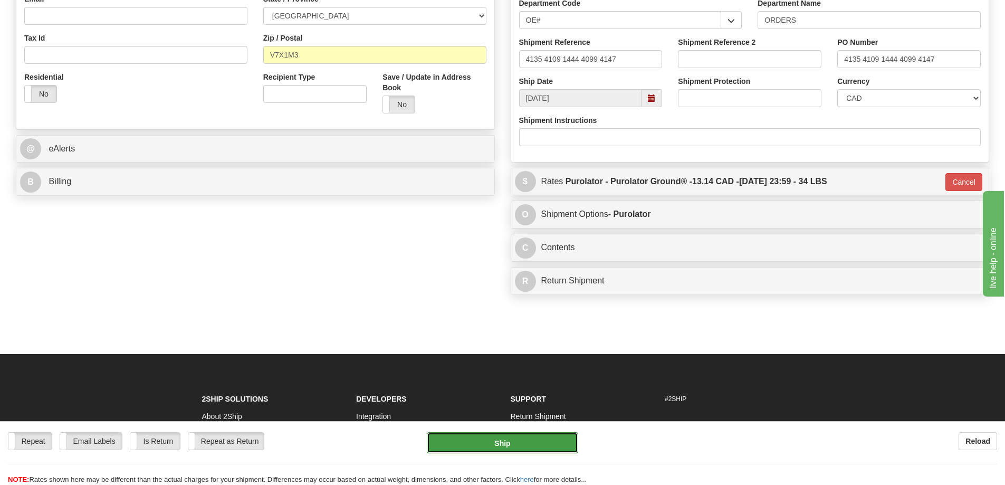
click at [516, 444] on button "Ship" at bounding box center [502, 442] width 151 height 21
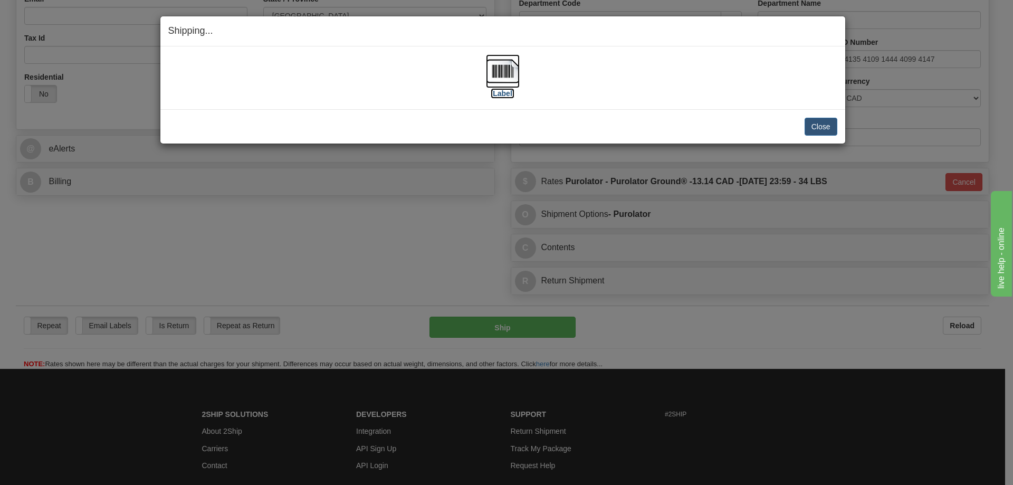
click at [499, 92] on label "[Label]" at bounding box center [503, 93] width 24 height 11
click at [818, 133] on button "Close" at bounding box center [820, 127] width 33 height 18
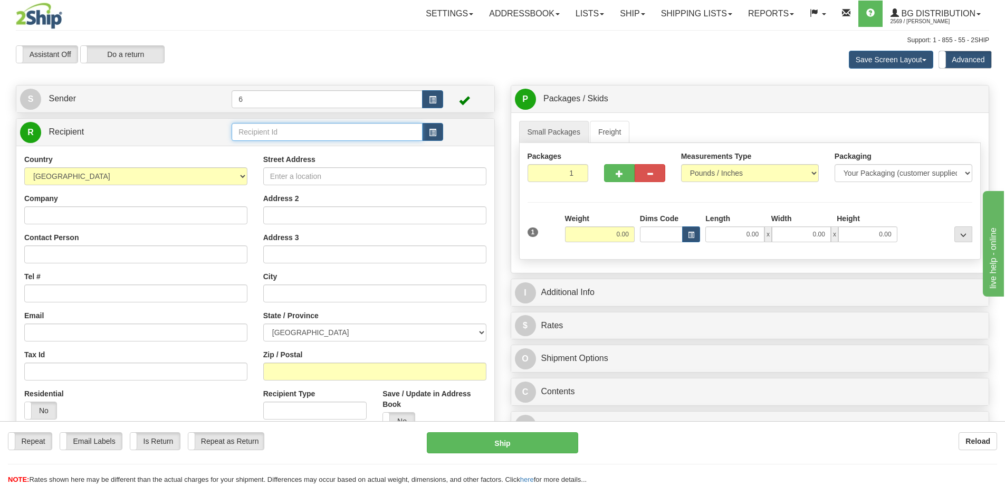
drag, startPoint x: 285, startPoint y: 138, endPoint x: 275, endPoint y: 137, distance: 10.0
click at [284, 138] on input "text" at bounding box center [327, 132] width 191 height 18
type input "80053"
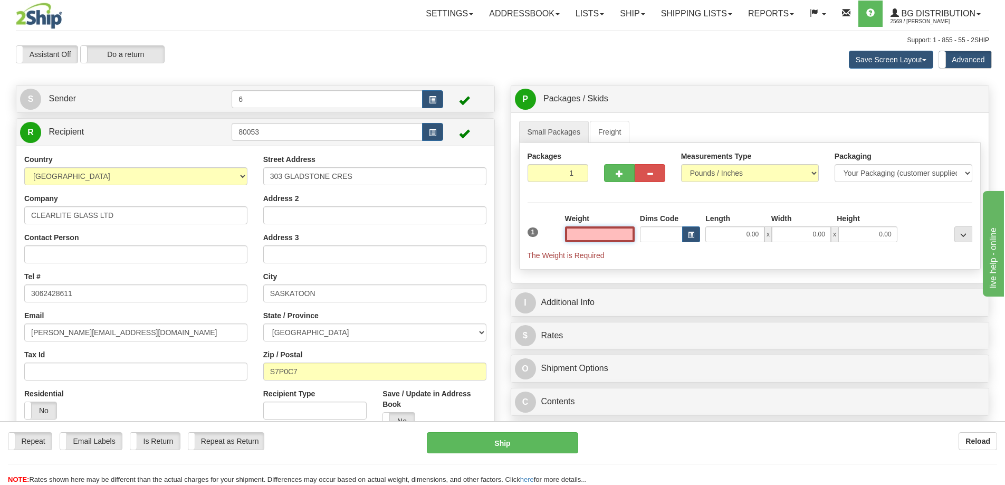
click at [613, 235] on input "text" at bounding box center [600, 234] width 70 height 16
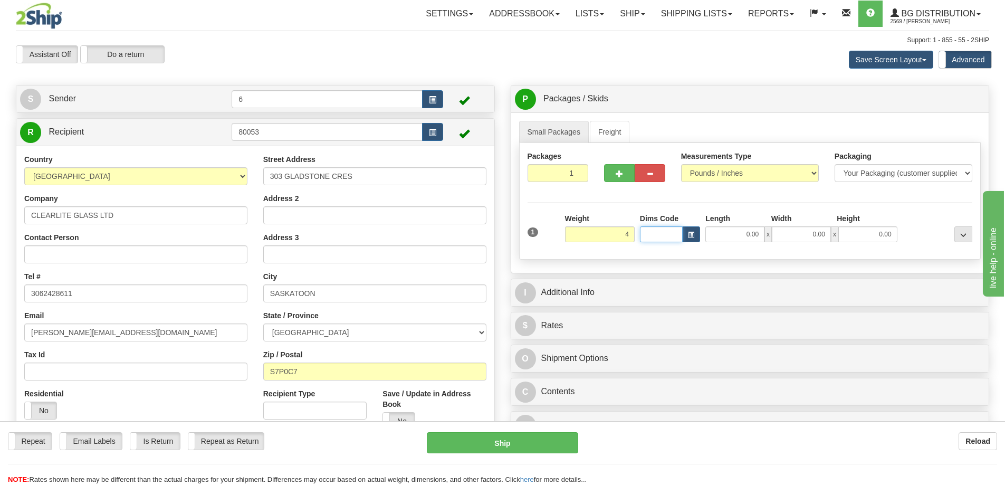
type input "4.00"
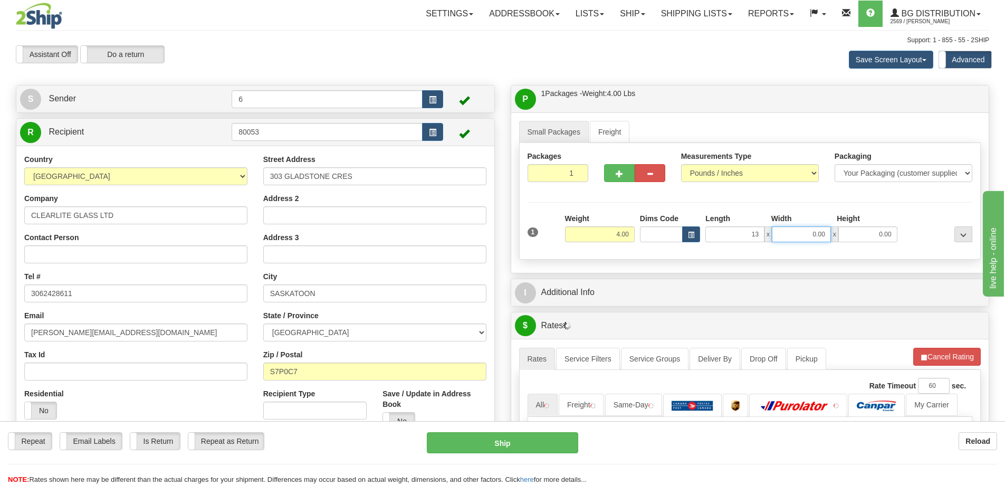
type input "13.00"
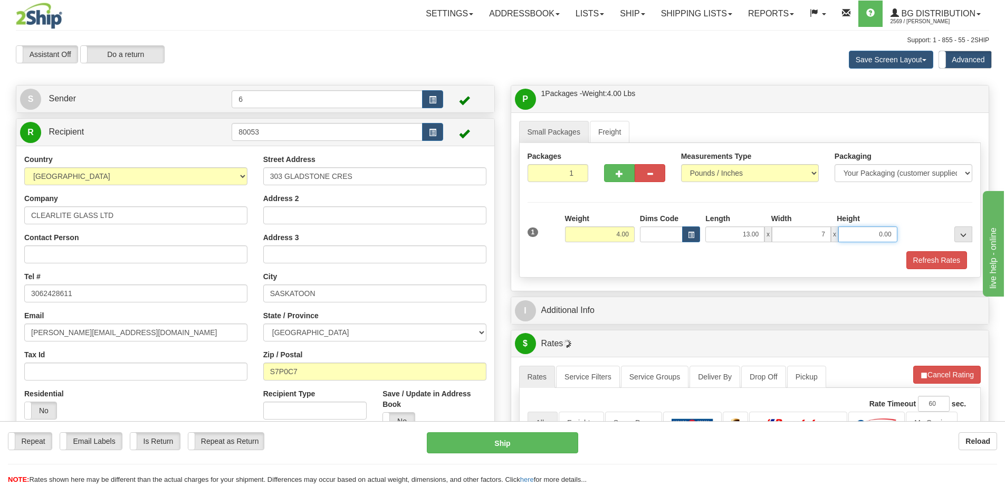
type input "7.00"
click at [925, 260] on button "Refresh Rates" at bounding box center [936, 260] width 61 height 18
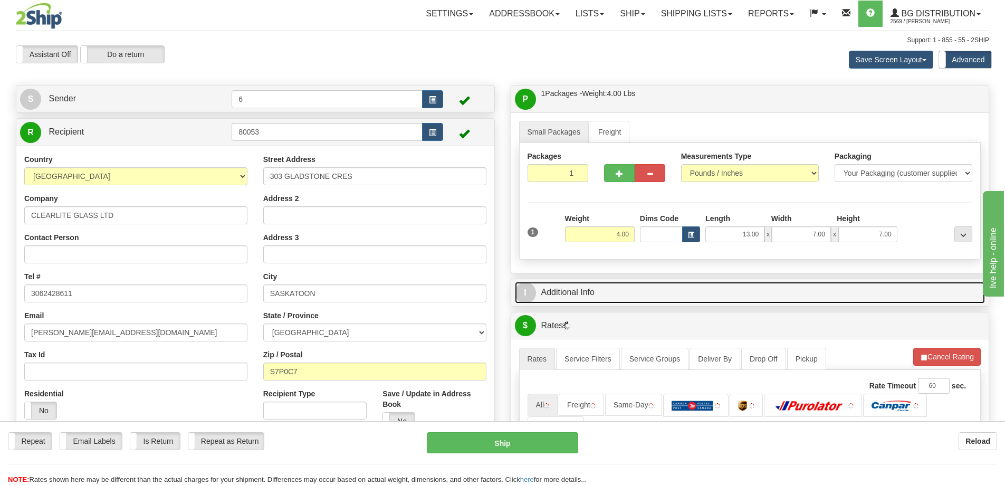
drag, startPoint x: 891, startPoint y: 293, endPoint x: 883, endPoint y: 292, distance: 7.9
click at [890, 293] on link "I Additional Info" at bounding box center [750, 293] width 470 height 22
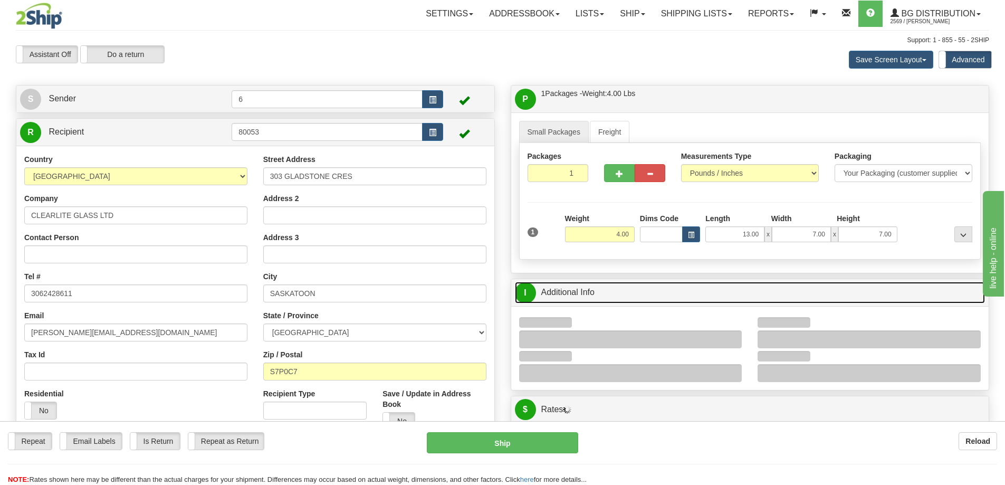
scroll to position [105, 0]
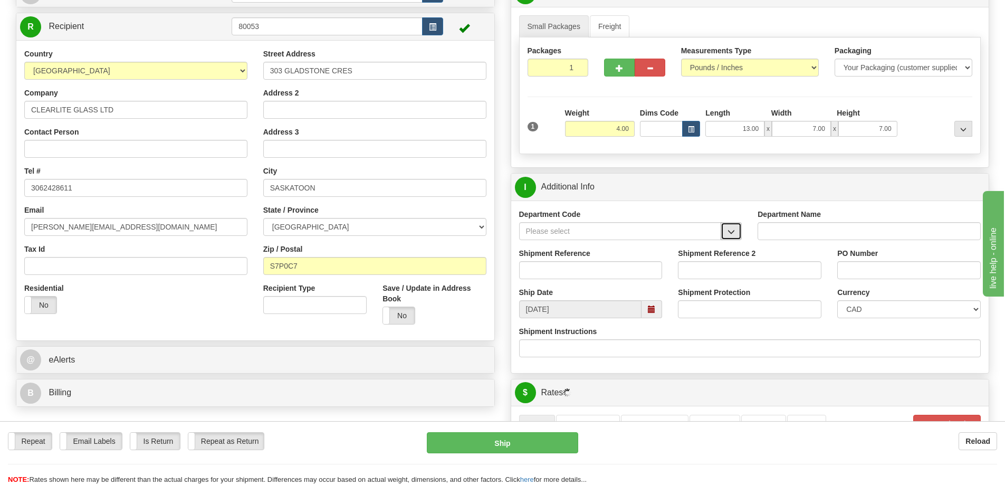
click at [731, 239] on button "button" at bounding box center [730, 231] width 21 height 18
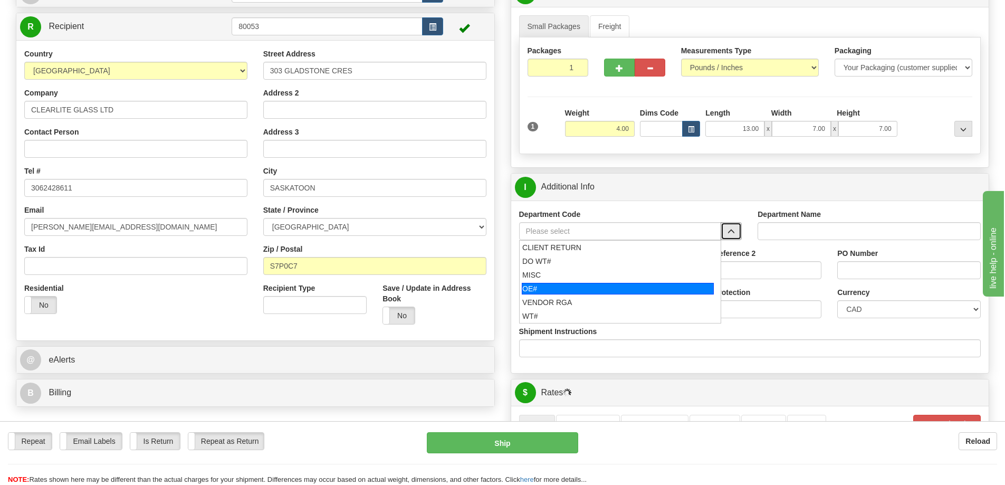
click at [553, 293] on div "OE#" at bounding box center [618, 289] width 192 height 12
type input "OE#"
type input "ORDERS"
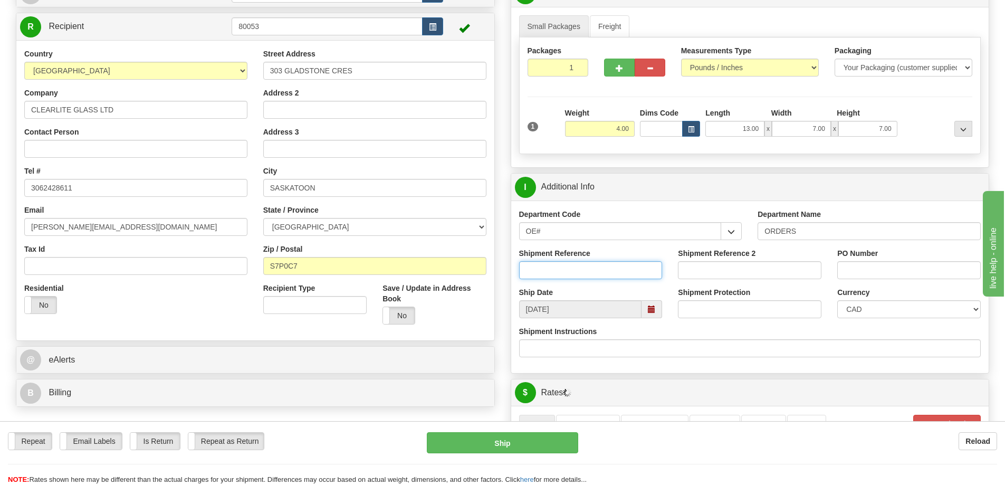
click at [551, 272] on input "Shipment Reference" at bounding box center [590, 270] width 143 height 18
type input "60034153-00"
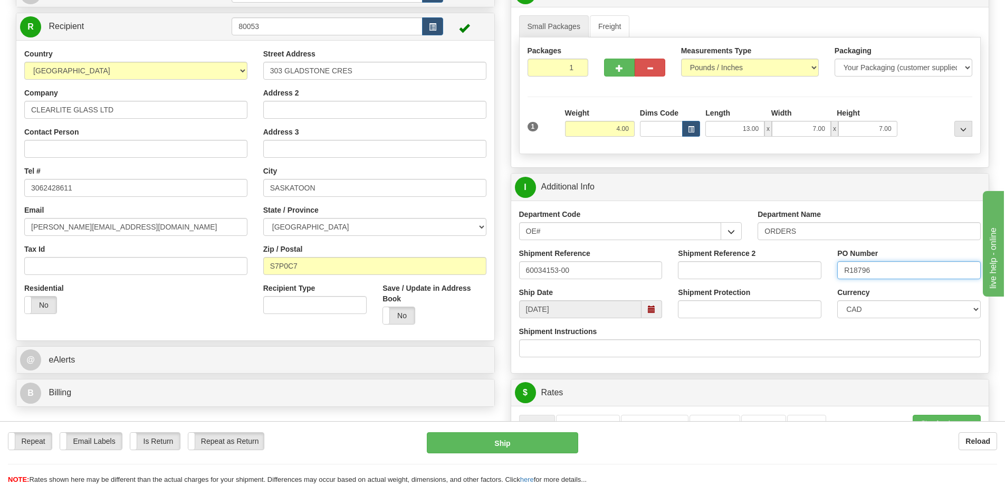
type input "R18796"
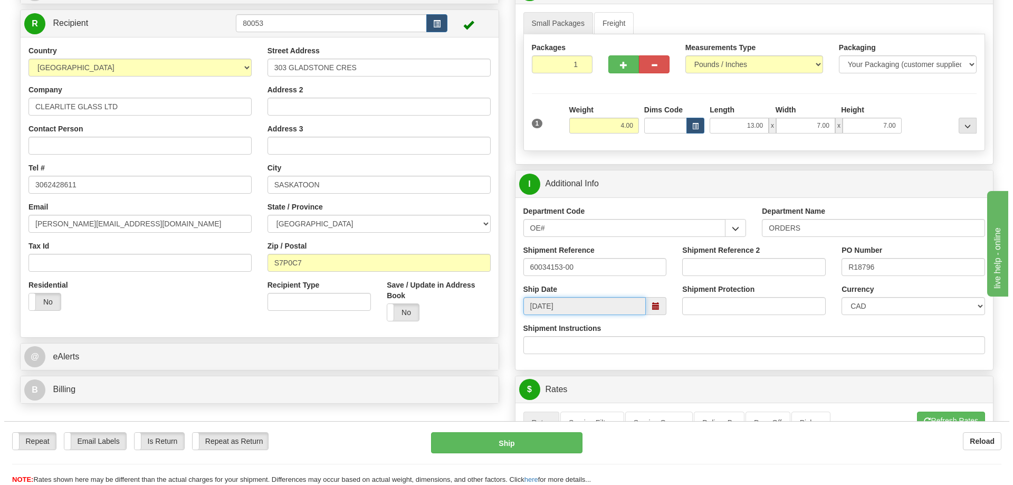
scroll to position [316, 0]
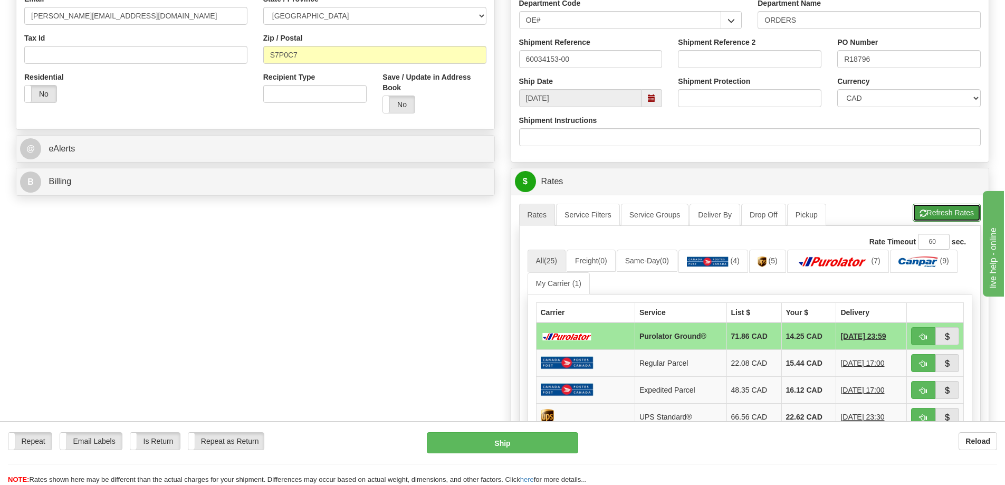
click at [948, 207] on button "Refresh Rates" at bounding box center [946, 213] width 68 height 18
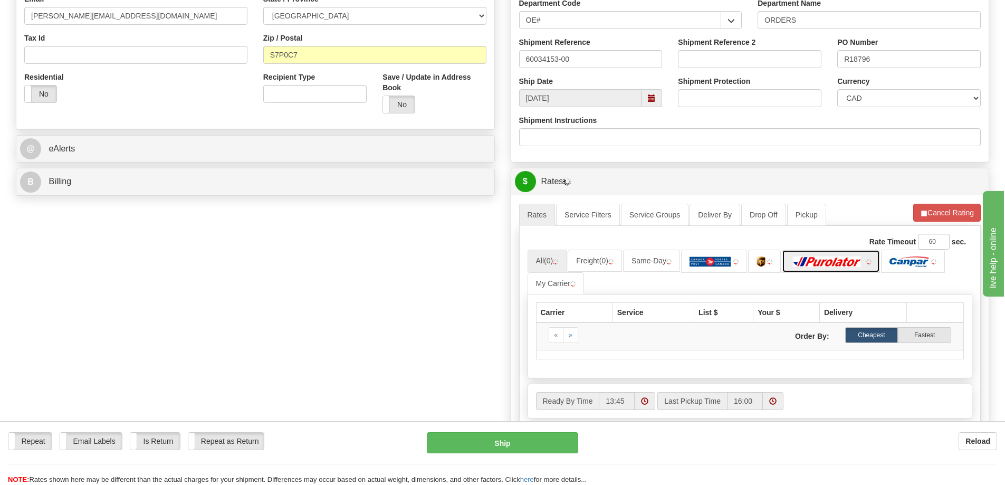
click at [816, 264] on img at bounding box center [827, 261] width 74 height 11
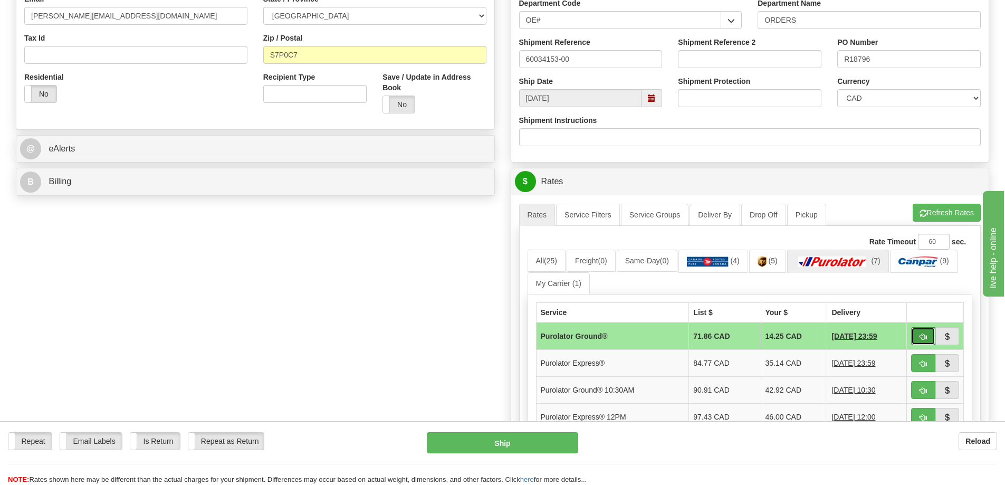
click at [920, 338] on span "button" at bounding box center [922, 336] width 7 height 7
type input "260"
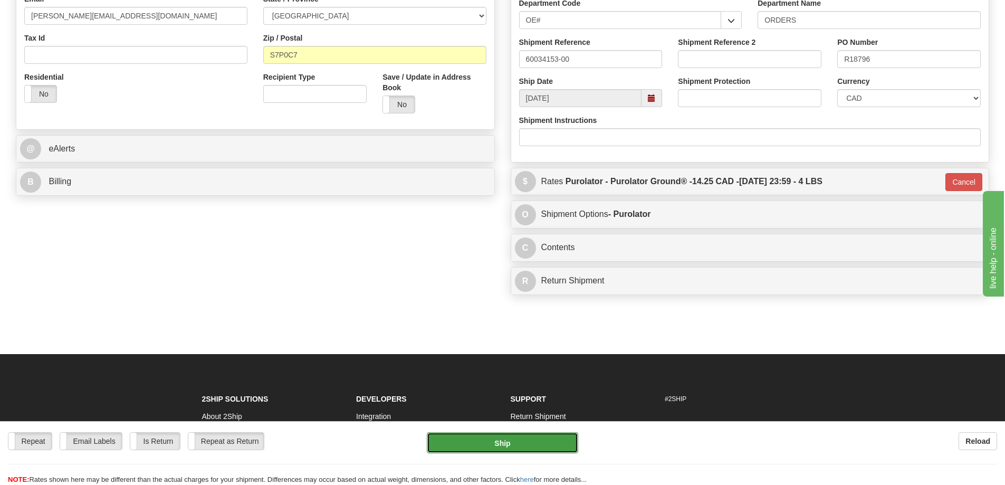
click at [484, 441] on button "Ship" at bounding box center [502, 442] width 151 height 21
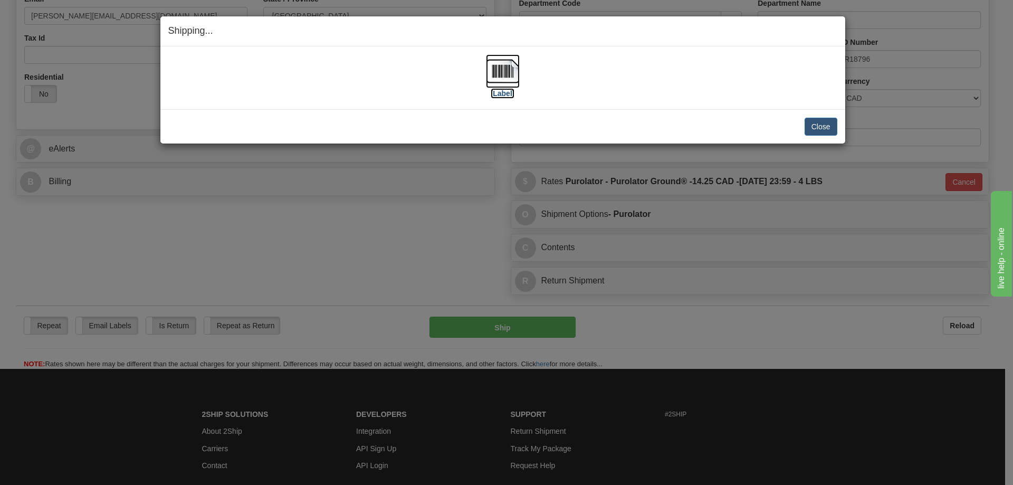
click at [503, 97] on label "[Label]" at bounding box center [503, 93] width 24 height 11
click at [818, 129] on button "Close" at bounding box center [820, 127] width 33 height 18
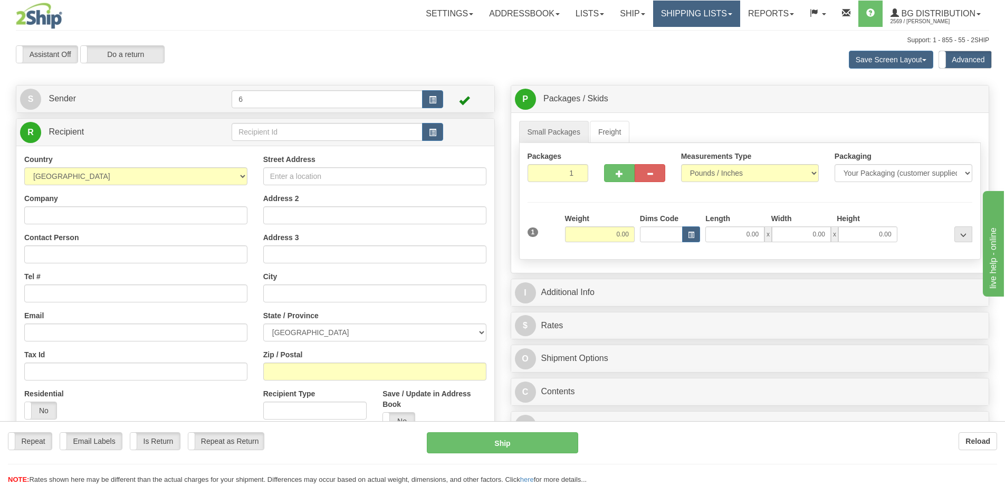
click at [699, 9] on link "Shipping lists" at bounding box center [696, 14] width 87 height 26
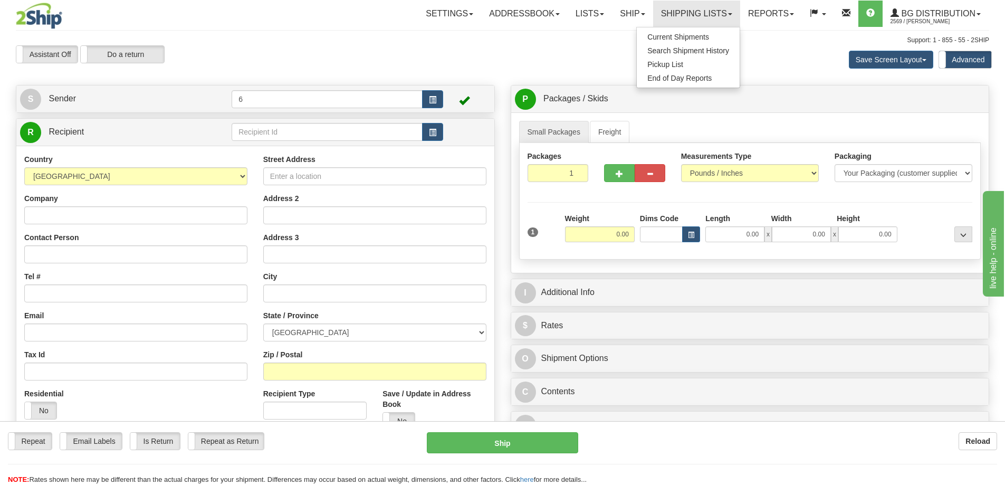
click at [689, 30] on ul "Current Shipments Search Shipment History Pickup List End of Day Reports" at bounding box center [688, 57] width 104 height 61
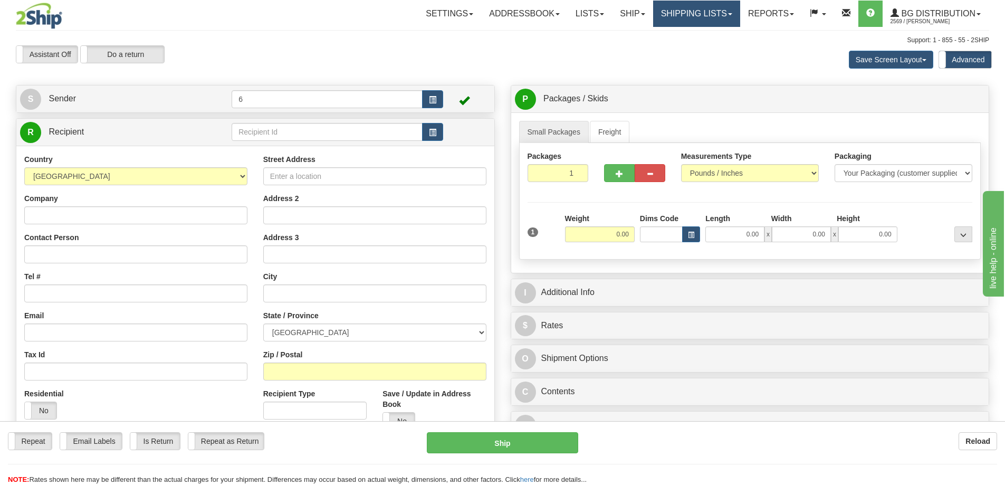
click at [695, 9] on link "Shipping lists" at bounding box center [696, 14] width 87 height 26
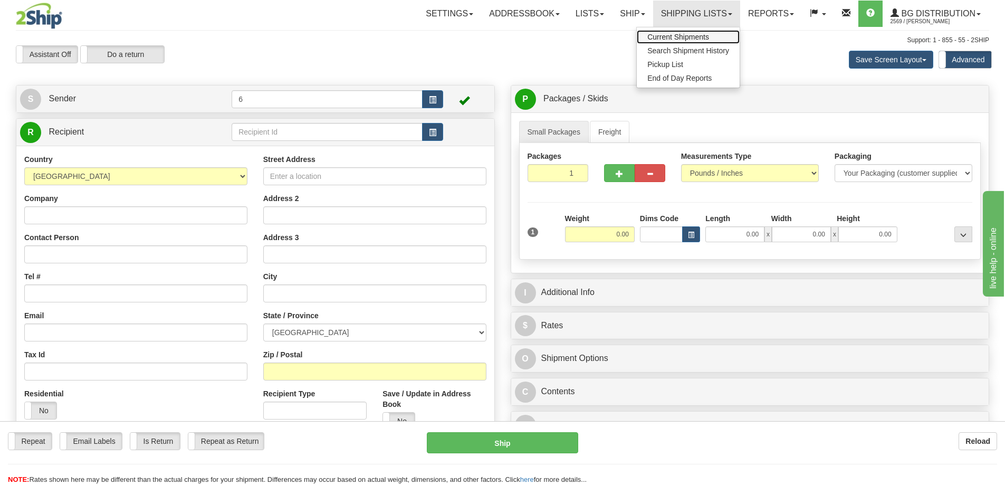
click at [689, 37] on span "Current Shipments" at bounding box center [678, 37] width 62 height 8
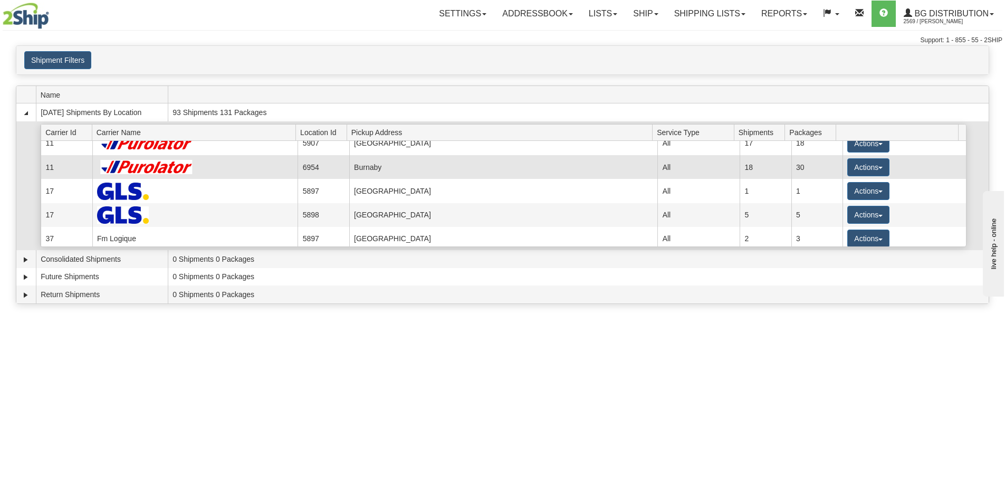
scroll to position [105, 0]
click at [858, 170] on button "Actions" at bounding box center [868, 167] width 42 height 18
click at [832, 193] on link "Details" at bounding box center [846, 187] width 84 height 14
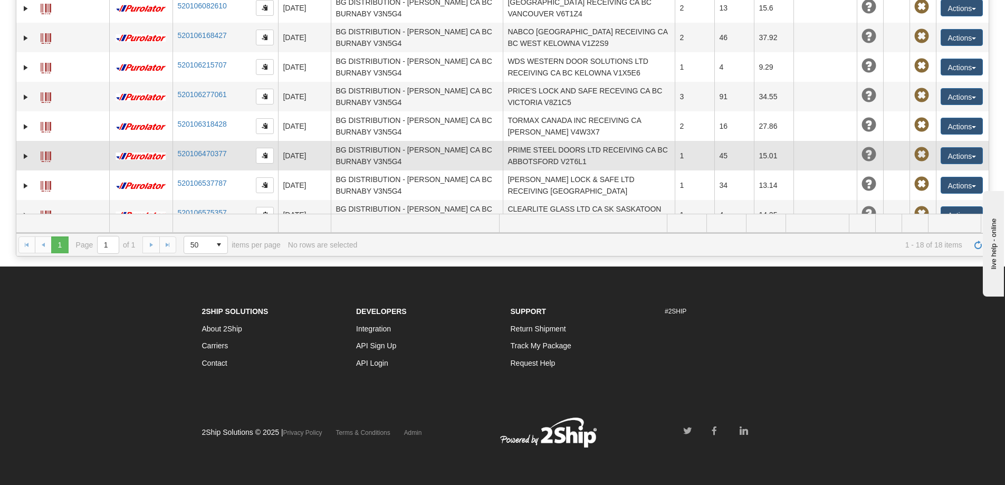
scroll to position [256, 0]
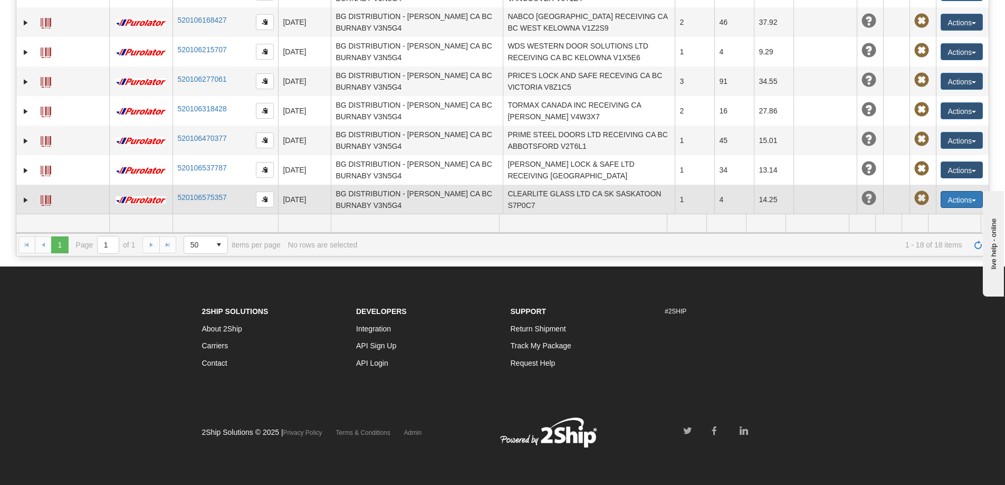
click at [943, 191] on button "Actions" at bounding box center [961, 199] width 42 height 17
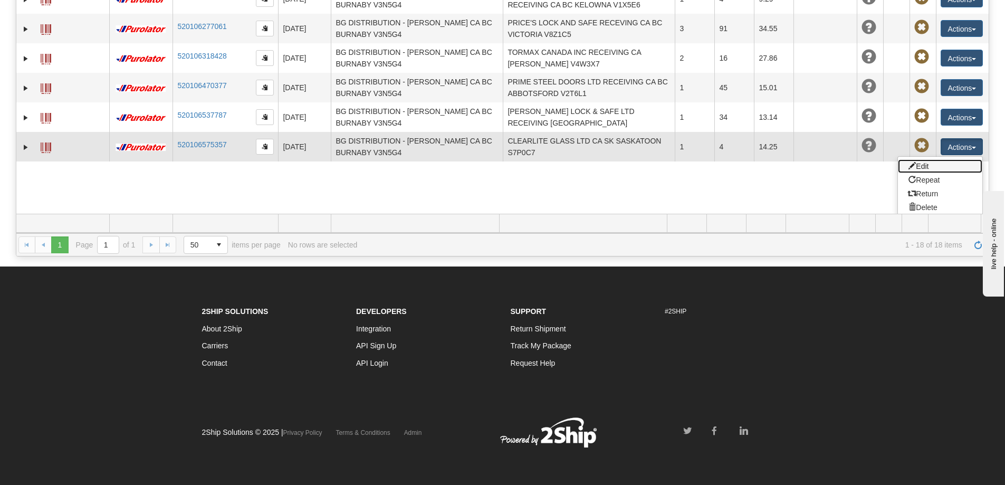
click at [919, 159] on link "Edit" at bounding box center [940, 166] width 84 height 14
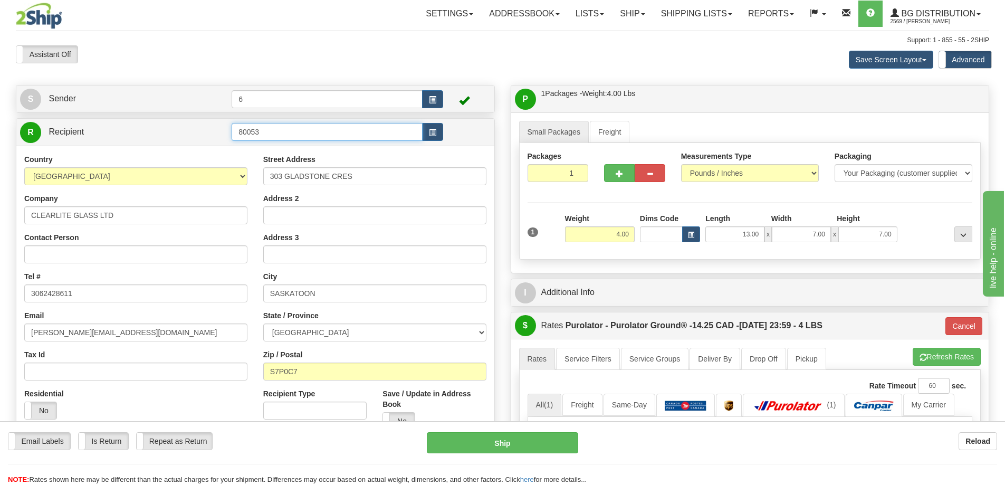
click at [276, 128] on input "80053" at bounding box center [327, 132] width 191 height 18
click at [271, 147] on div "80053 - [GEOGRAPHIC_DATA]" at bounding box center [325, 150] width 181 height 12
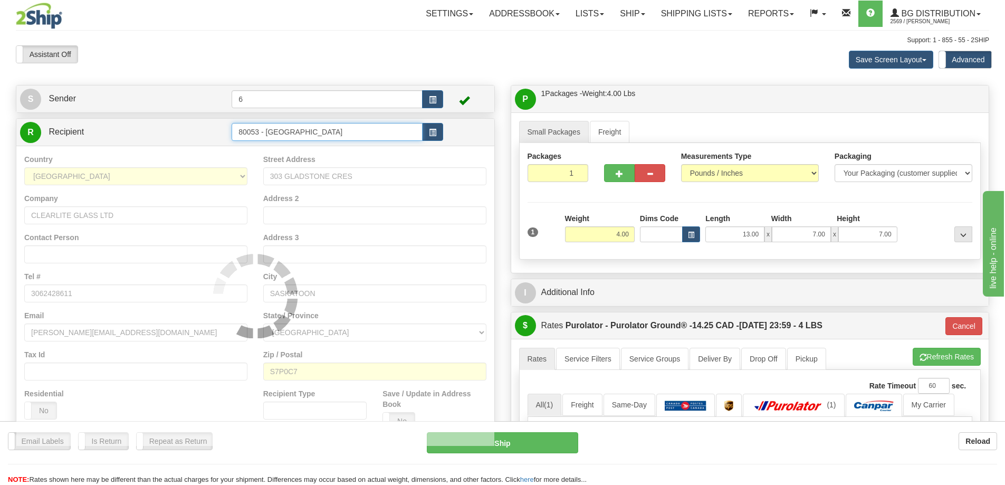
type input "80053 - [GEOGRAPHIC_DATA]"
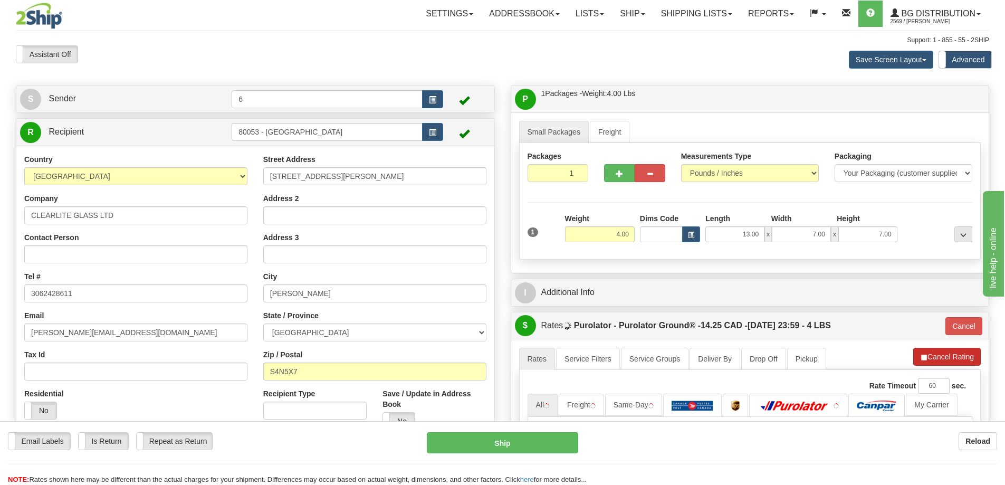
click at [0, 0] on button "Refresh Rates" at bounding box center [0, 0] width 0 height 0
click at [944, 357] on button "Cancel Rating" at bounding box center [947, 357] width 68 height 18
click at [944, 357] on button "Refresh Rates" at bounding box center [946, 357] width 68 height 18
type input "260"
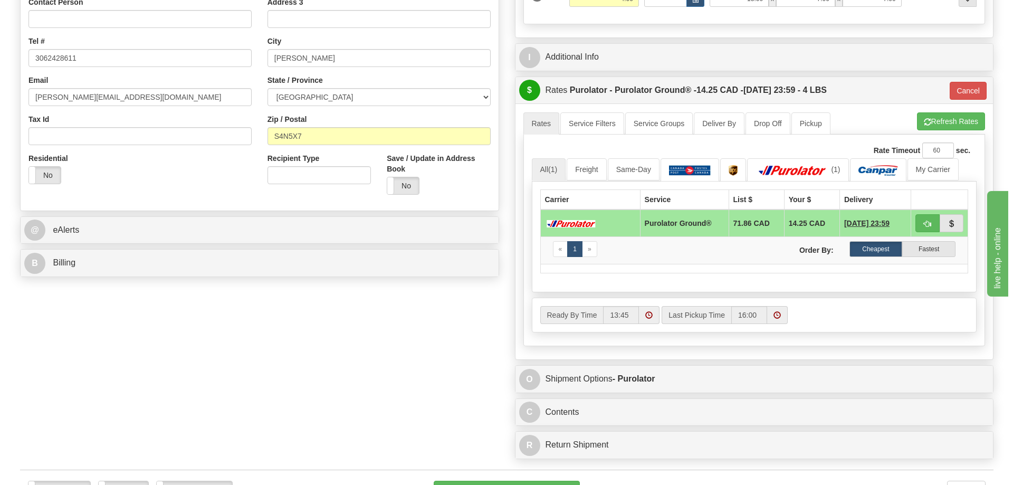
scroll to position [316, 0]
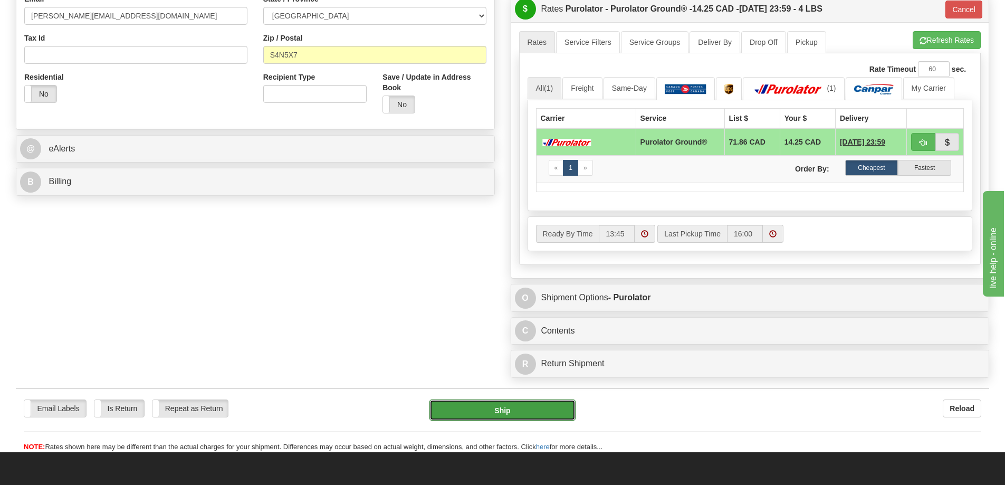
click at [501, 416] on button "Ship" at bounding box center [502, 409] width 146 height 21
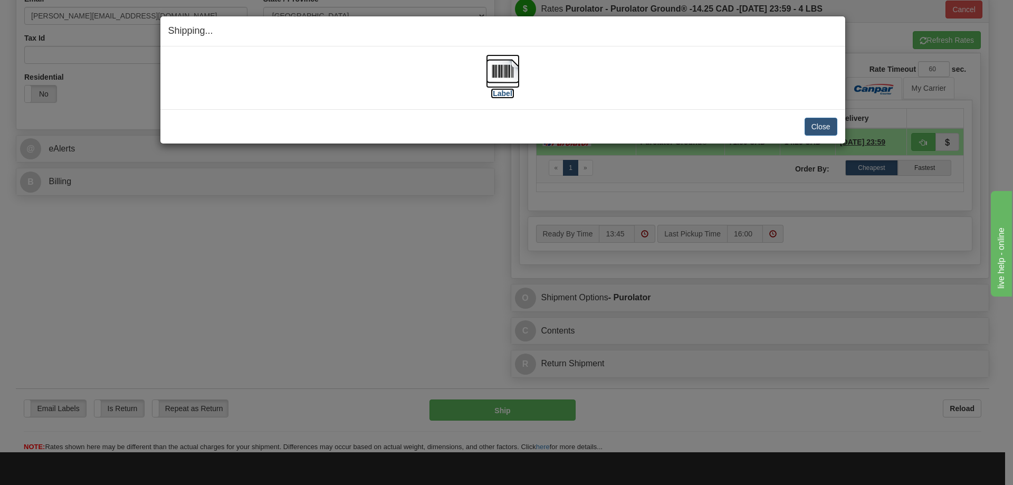
click at [501, 93] on label "[Label]" at bounding box center [503, 93] width 24 height 11
click at [818, 132] on button "Close" at bounding box center [820, 127] width 33 height 18
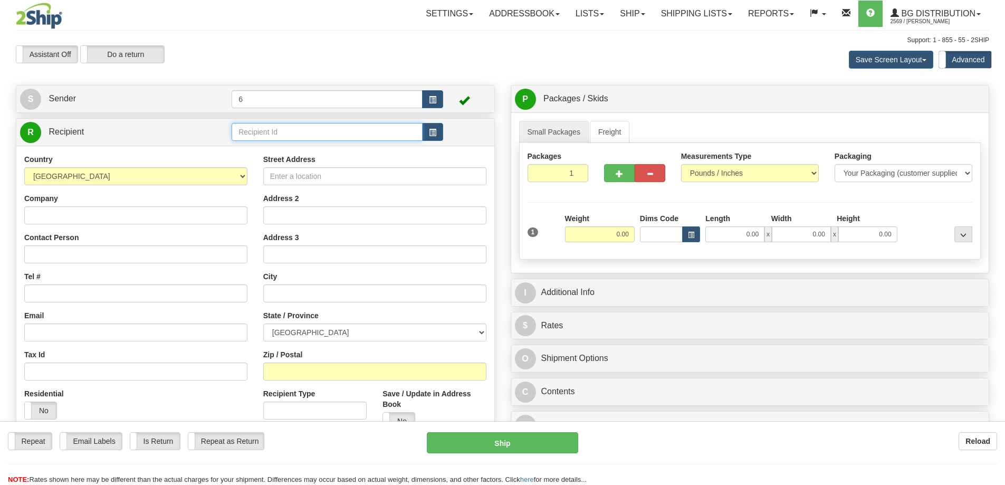
click at [378, 134] on input "text" at bounding box center [327, 132] width 191 height 18
type input "41065"
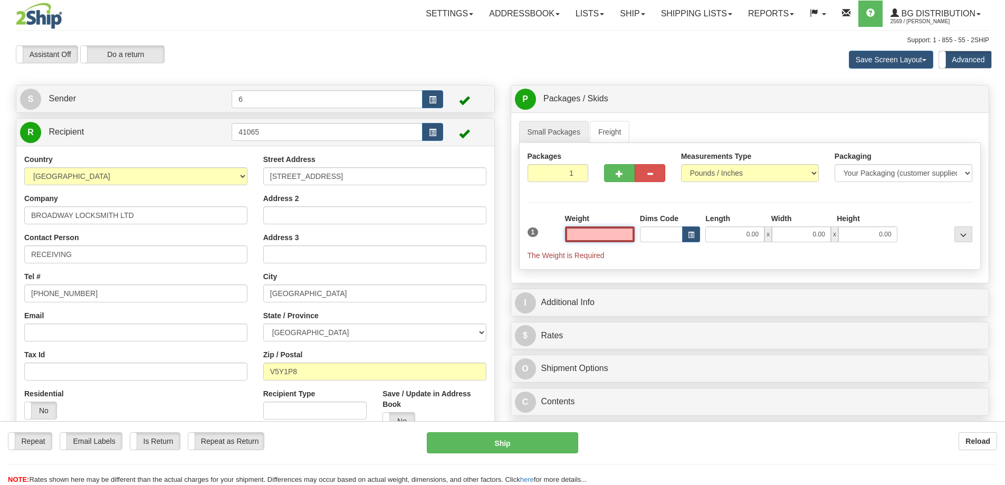
click at [626, 237] on input "text" at bounding box center [600, 234] width 70 height 16
click at [584, 235] on input "text" at bounding box center [600, 234] width 70 height 16
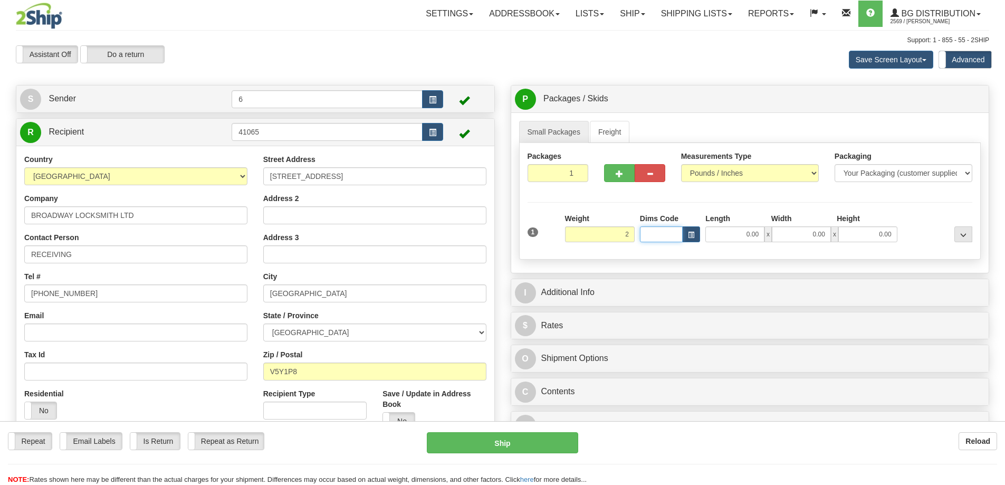
type input "2.00"
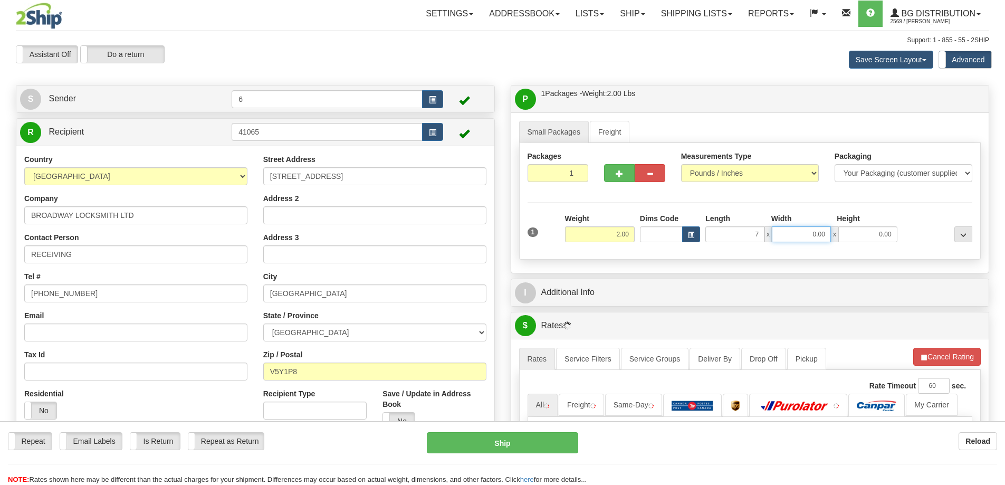
type input "7.00"
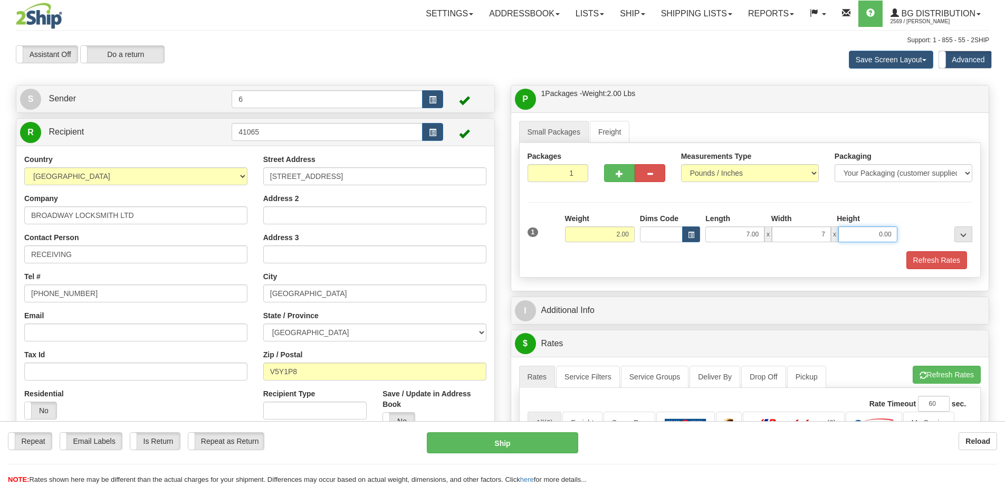
type input "7.00"
type input "5.00"
click at [933, 264] on button "Refresh Rates" at bounding box center [936, 260] width 61 height 18
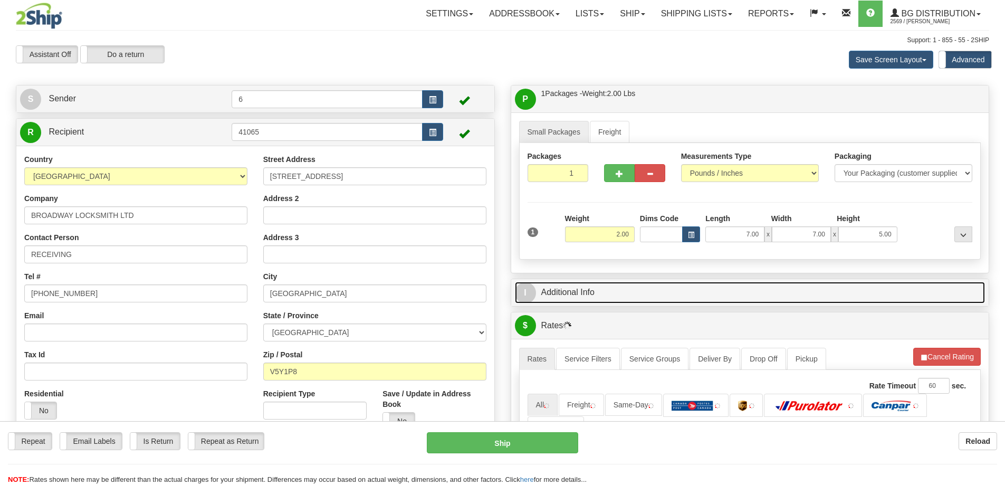
click at [808, 287] on link "I Additional Info" at bounding box center [750, 293] width 470 height 22
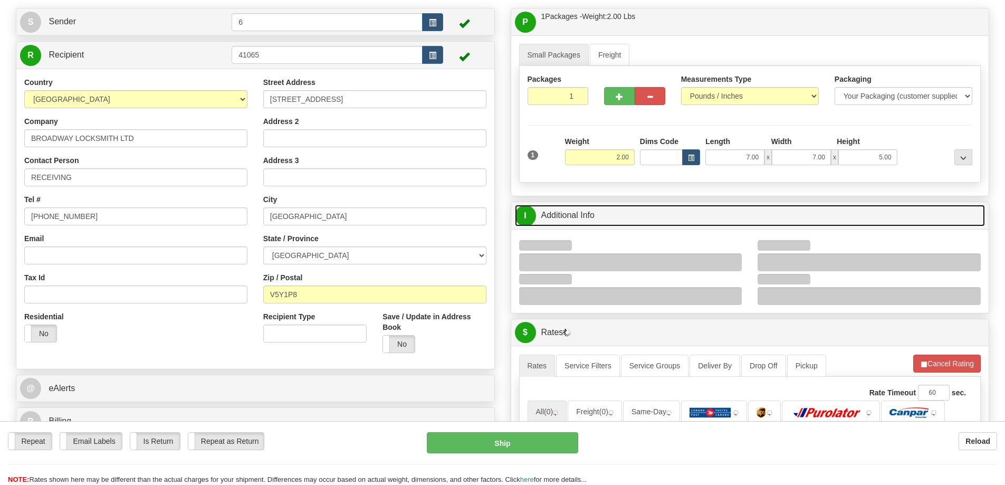
scroll to position [158, 0]
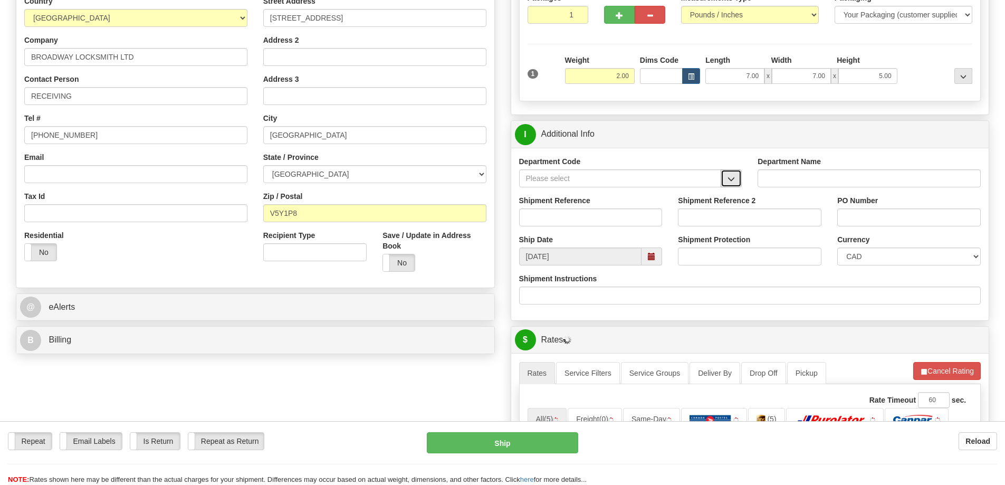
click at [733, 182] on span "button" at bounding box center [730, 179] width 7 height 7
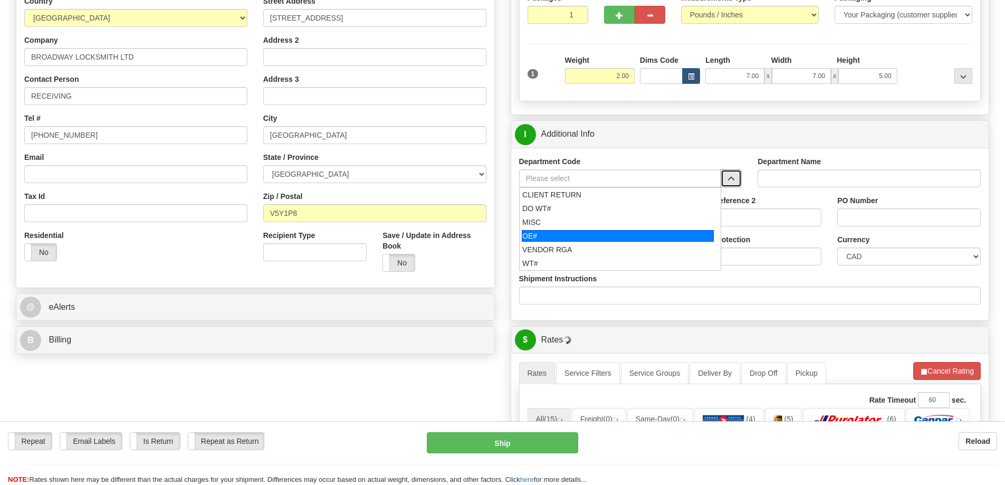
click at [598, 234] on div "OE#" at bounding box center [618, 236] width 192 height 12
type input "OE#"
type input "ORDERS"
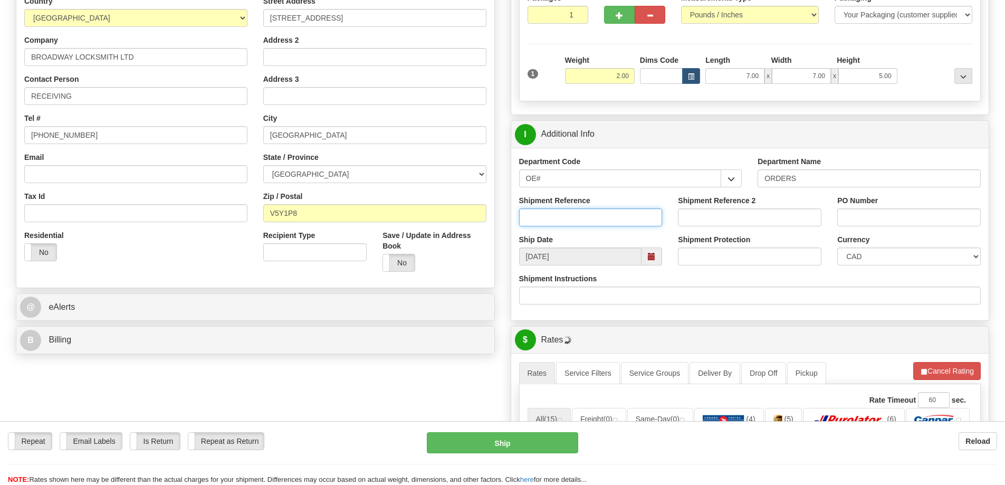
click at [566, 222] on input "Shipment Reference" at bounding box center [590, 217] width 143 height 18
type input "60032344-00"
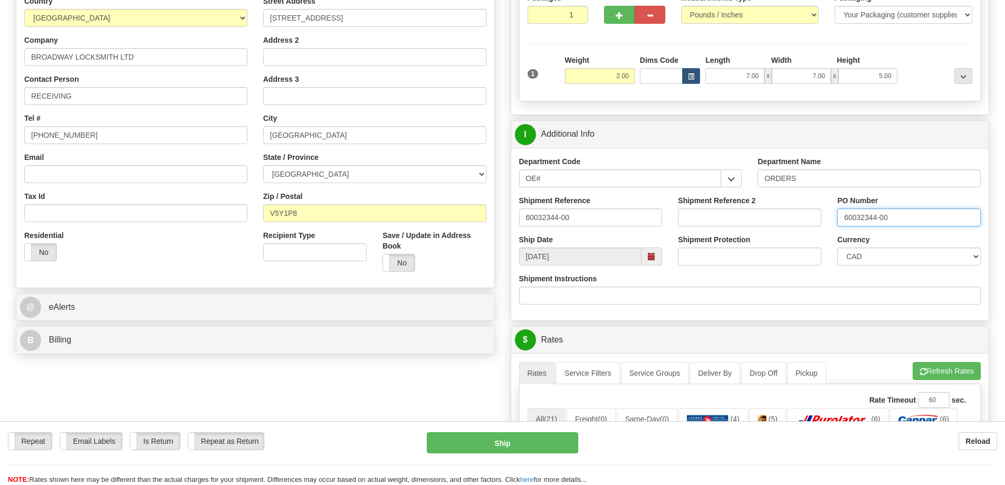
type input "60032344-00"
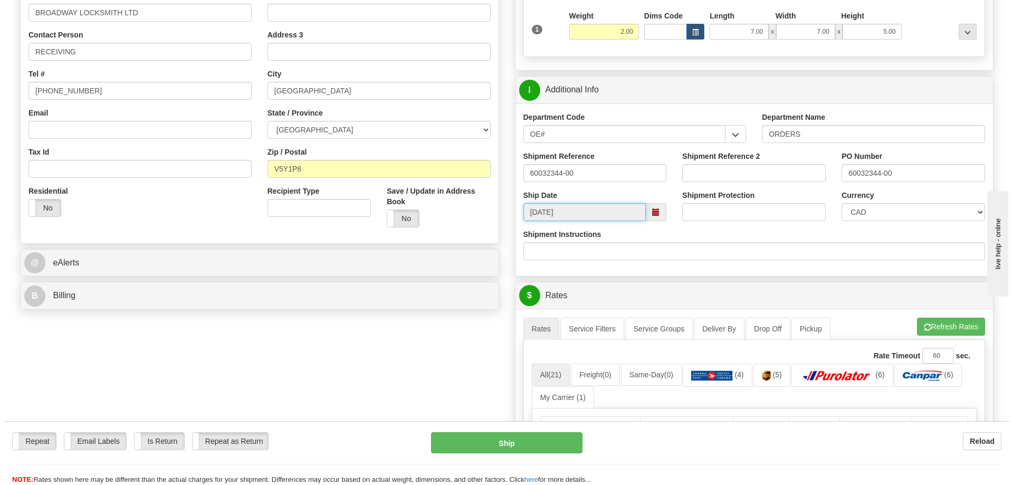
scroll to position [264, 0]
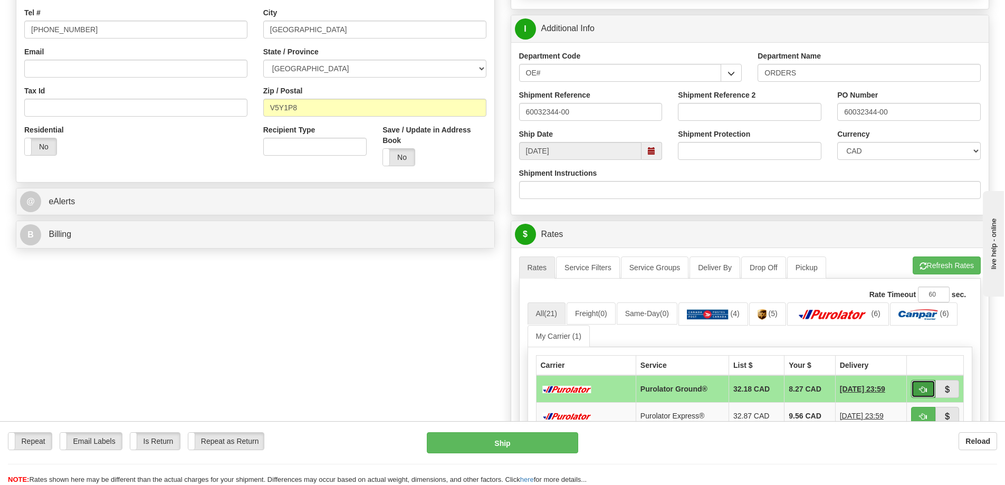
click at [919, 389] on span "button" at bounding box center [922, 389] width 7 height 7
type input "260"
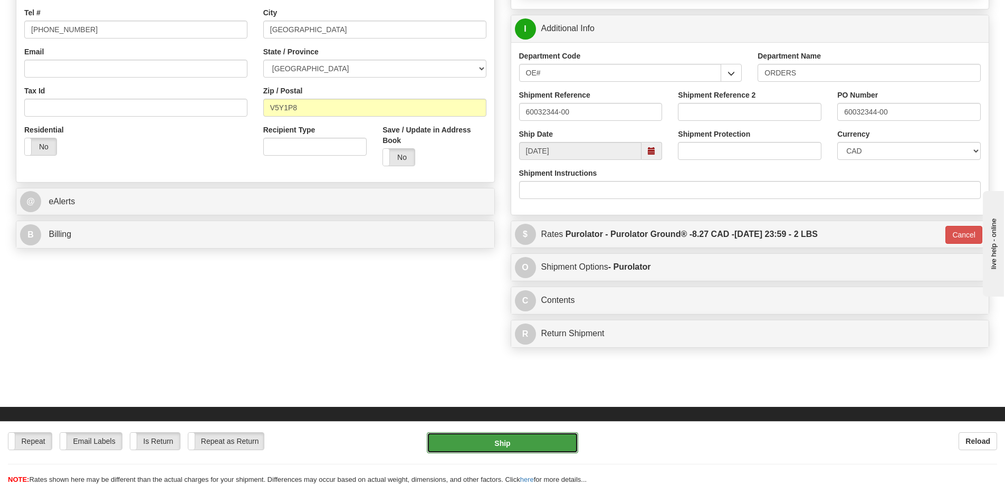
click at [525, 441] on button "Ship" at bounding box center [502, 442] width 151 height 21
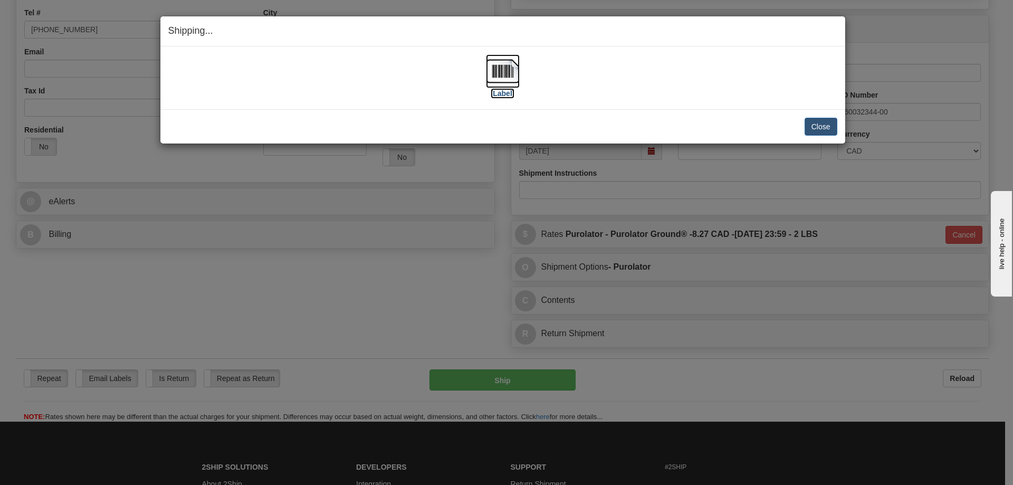
click at [497, 95] on label "[Label]" at bounding box center [503, 93] width 24 height 11
